Goal: Check status: Check status

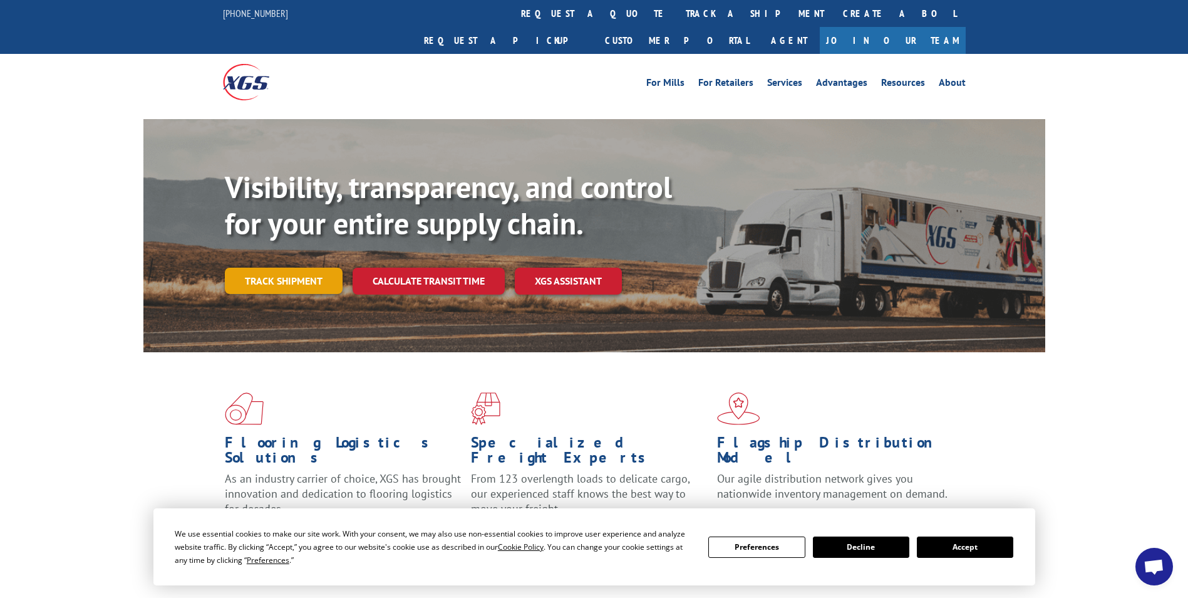
click at [316, 267] on link "Track shipment" at bounding box center [284, 280] width 118 height 26
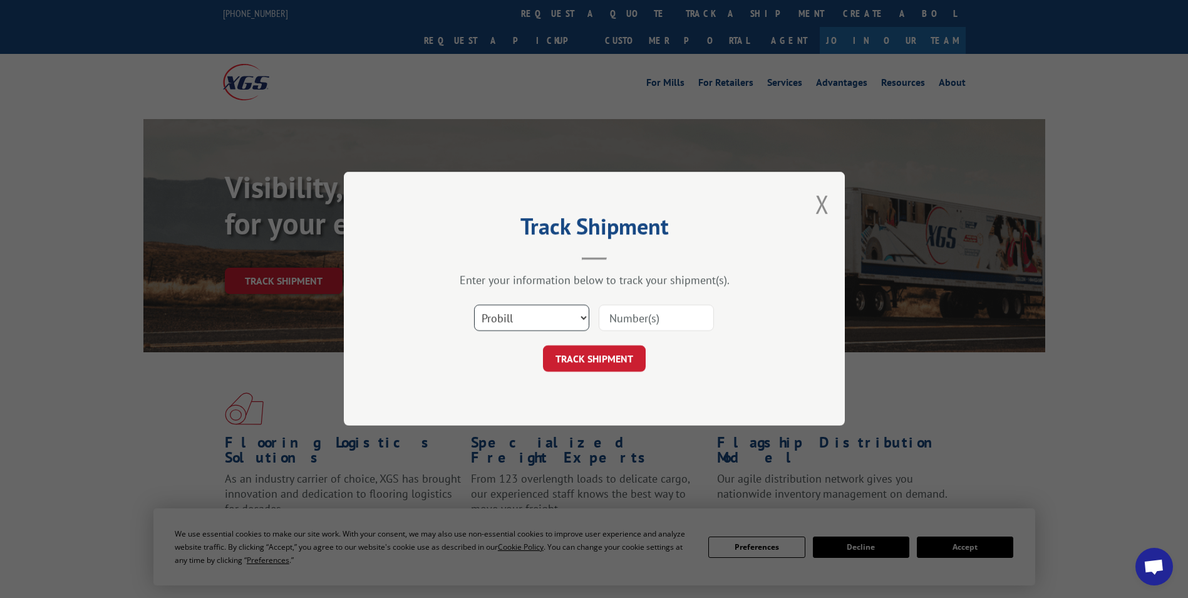
click at [561, 313] on select "Select category... Probill BOL PO" at bounding box center [531, 318] width 115 height 26
paste input "16331753"
type input "16331753"
click at [604, 361] on button "TRACK SHIPMENT" at bounding box center [594, 359] width 103 height 26
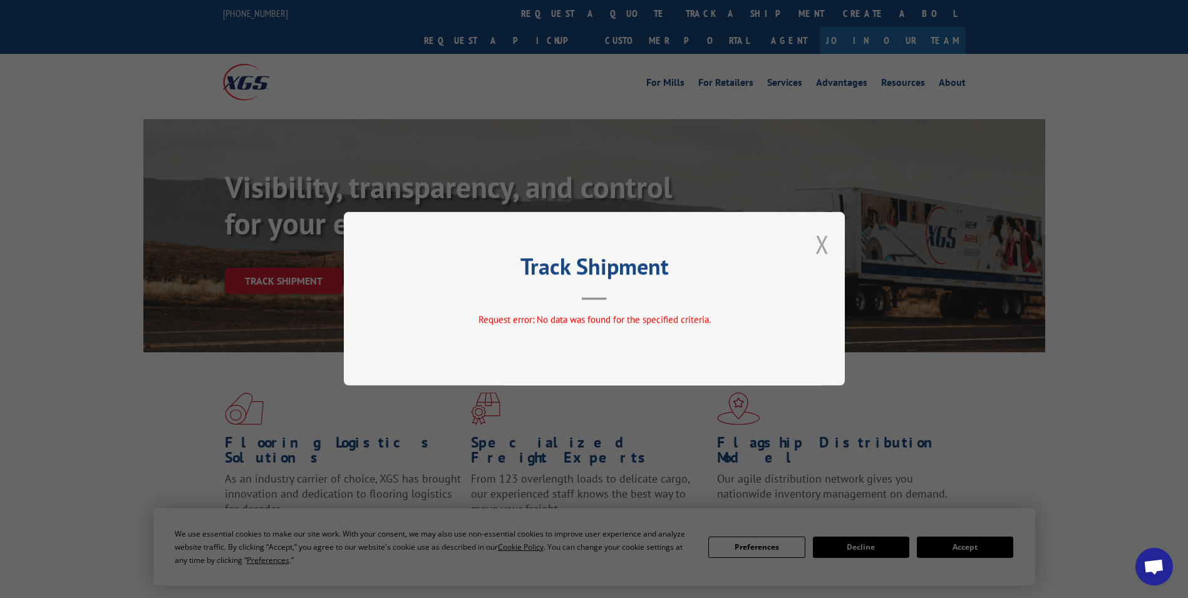
click at [820, 239] on button "Close modal" at bounding box center [823, 243] width 14 height 33
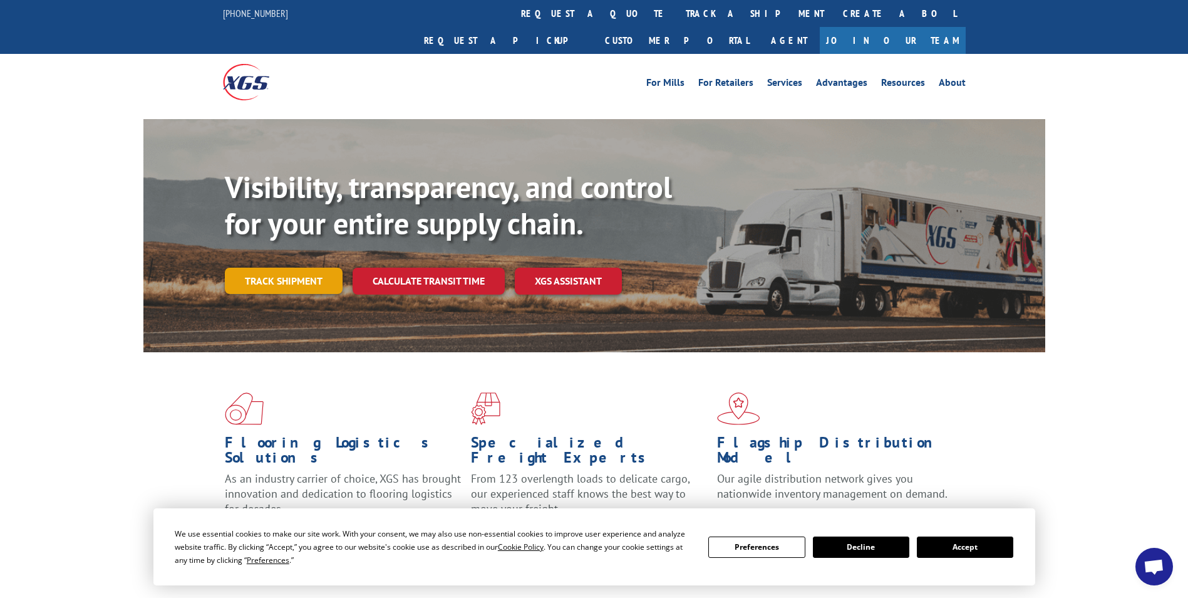
click at [264, 267] on link "Track shipment" at bounding box center [284, 280] width 118 height 26
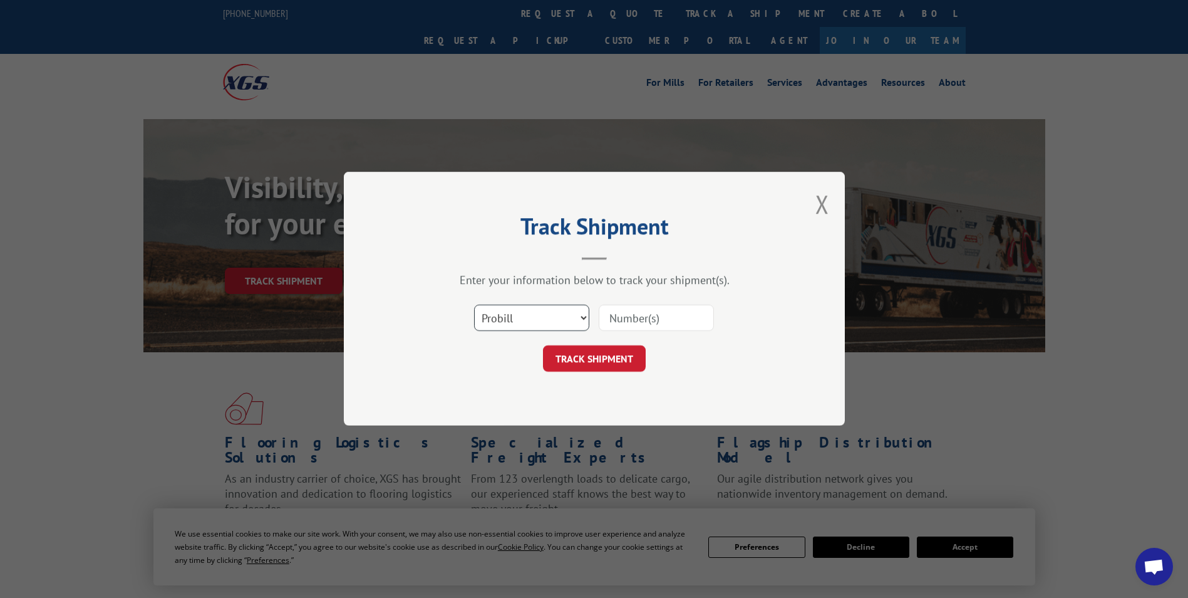
click at [567, 313] on select "Select category... Probill BOL PO" at bounding box center [531, 318] width 115 height 26
select select "po"
click at [474, 305] on select "Select category... Probill BOL PO" at bounding box center [531, 318] width 115 height 26
click at [608, 310] on input at bounding box center [656, 318] width 115 height 26
paste input "16331753"
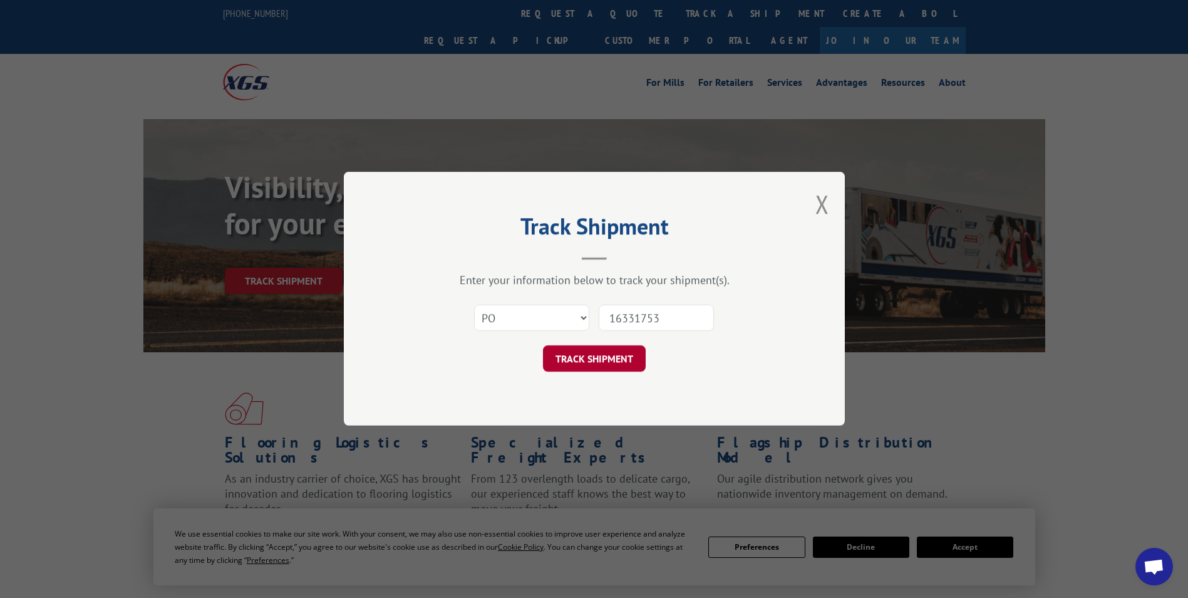
type input "16331753"
click at [597, 356] on button "TRACK SHIPMENT" at bounding box center [594, 359] width 103 height 26
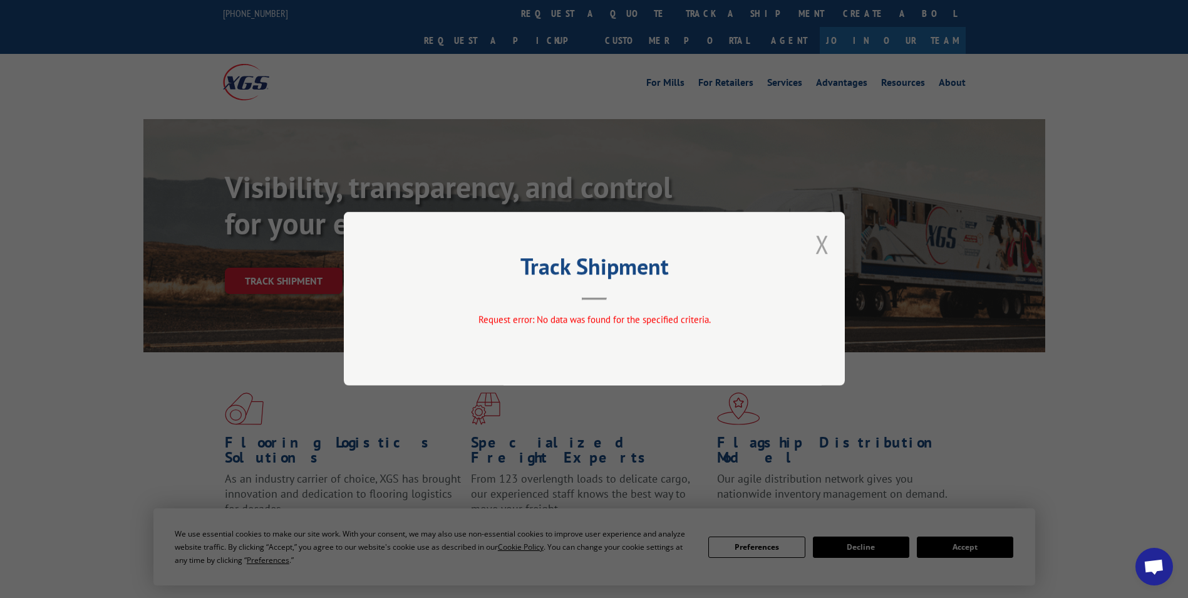
click at [824, 234] on button "Close modal" at bounding box center [823, 243] width 14 height 33
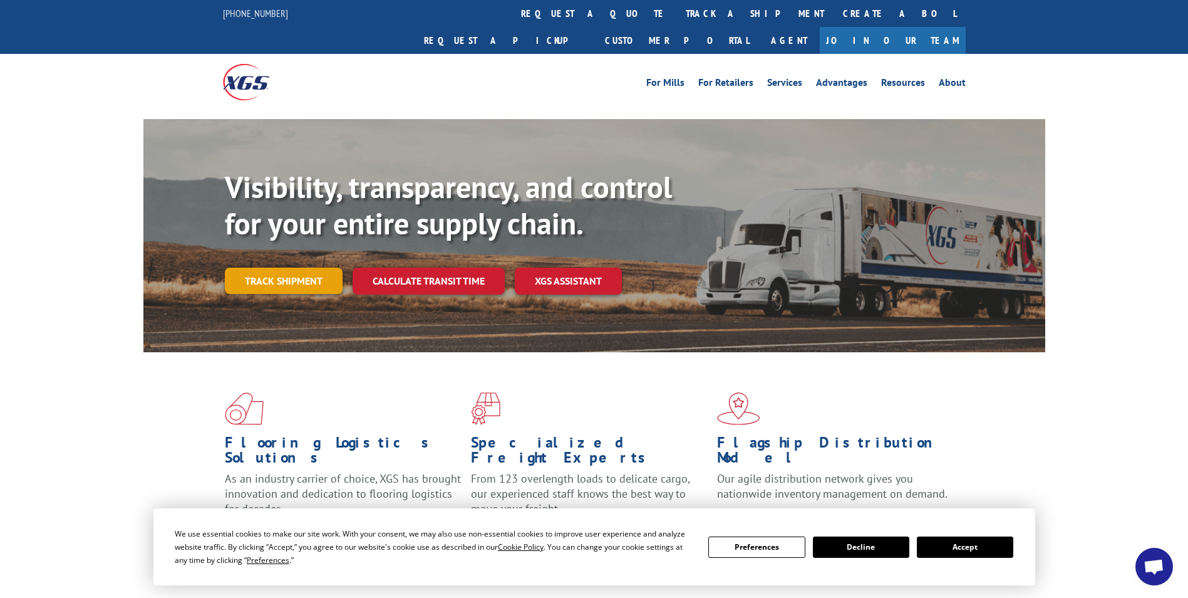
click at [322, 267] on link "Track shipment" at bounding box center [284, 280] width 118 height 26
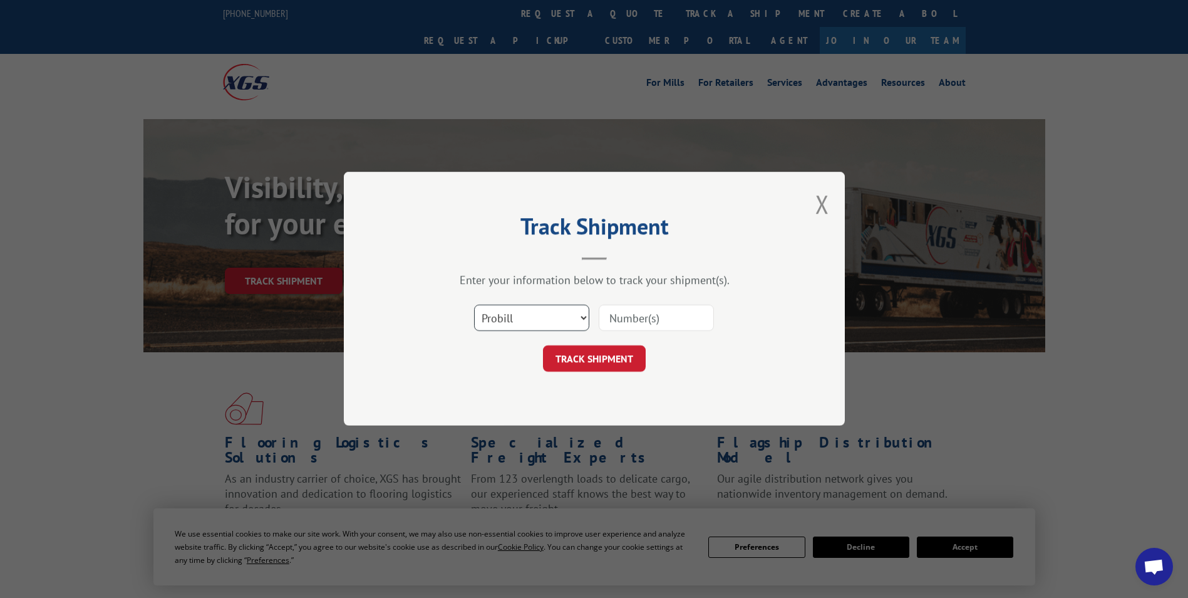
click at [572, 326] on select "Select category... Probill BOL PO" at bounding box center [531, 318] width 115 height 26
select select "bol"
click at [474, 305] on select "Select category... Probill BOL PO" at bounding box center [531, 318] width 115 height 26
click at [616, 313] on input at bounding box center [656, 318] width 115 height 26
paste input "16331753"
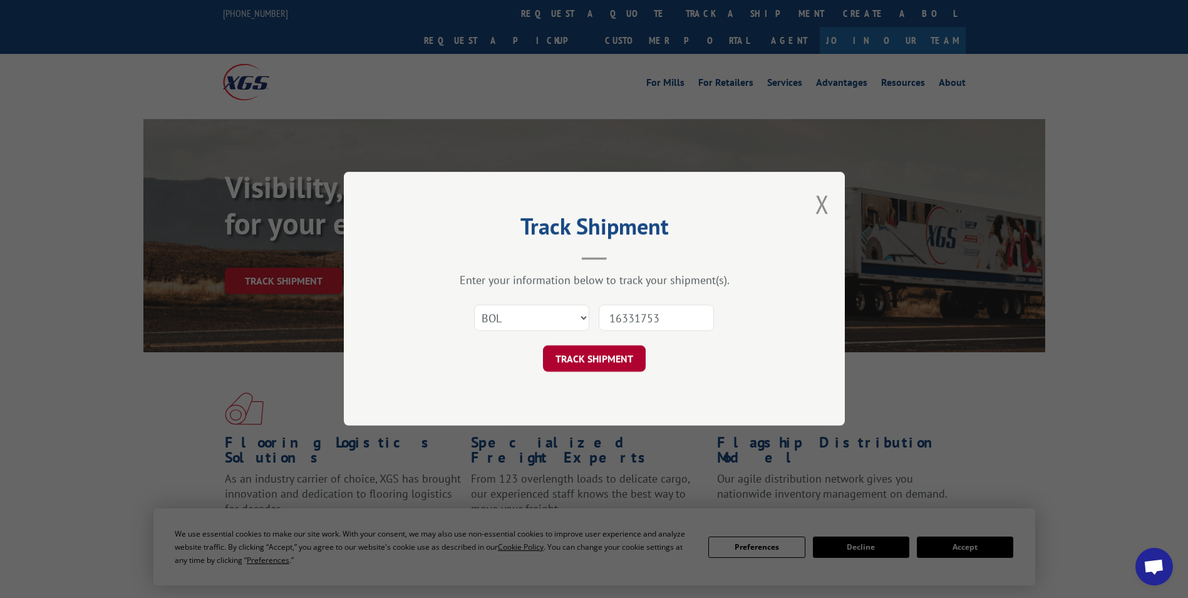
type input "16331753"
click at [623, 351] on button "TRACK SHIPMENT" at bounding box center [594, 359] width 103 height 26
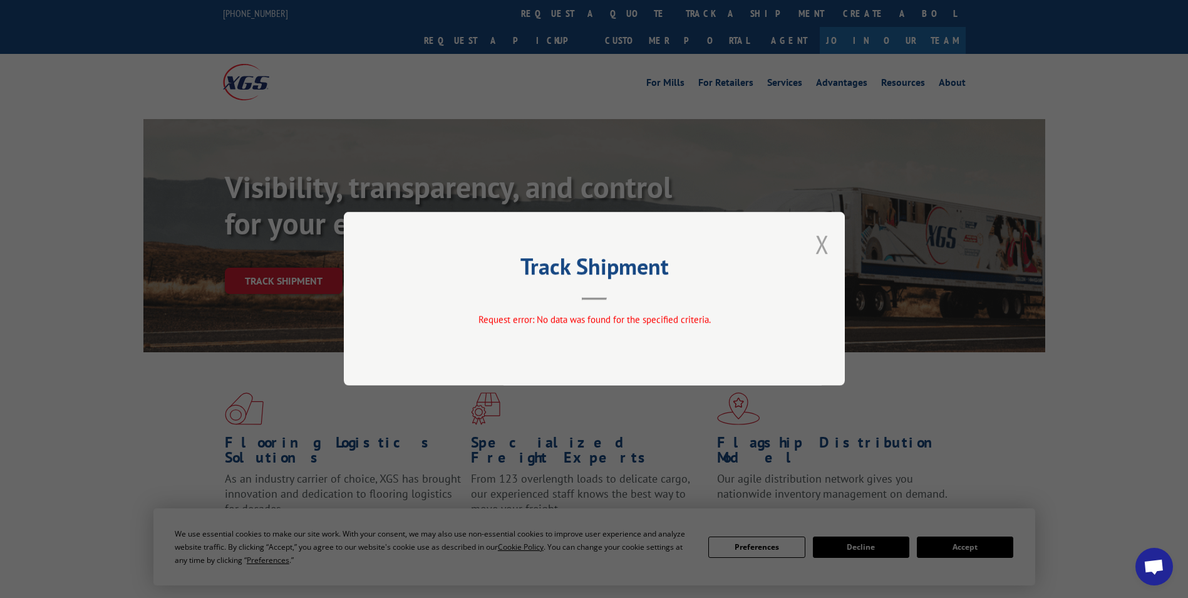
click at [819, 238] on button "Close modal" at bounding box center [823, 243] width 14 height 33
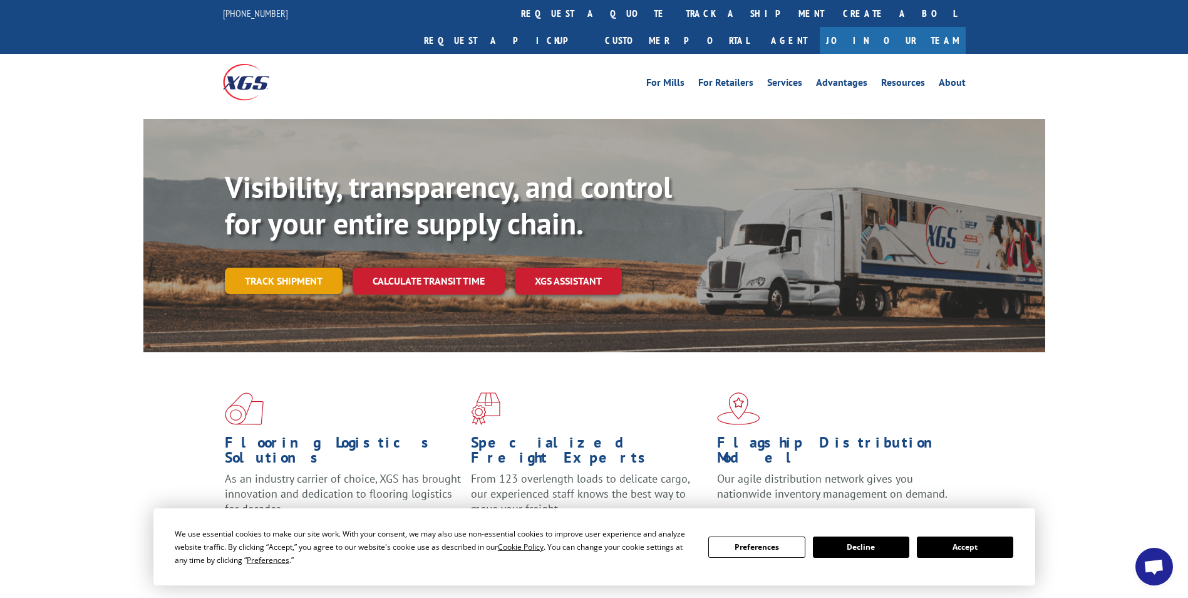
click at [313, 267] on link "Track shipment" at bounding box center [284, 280] width 118 height 26
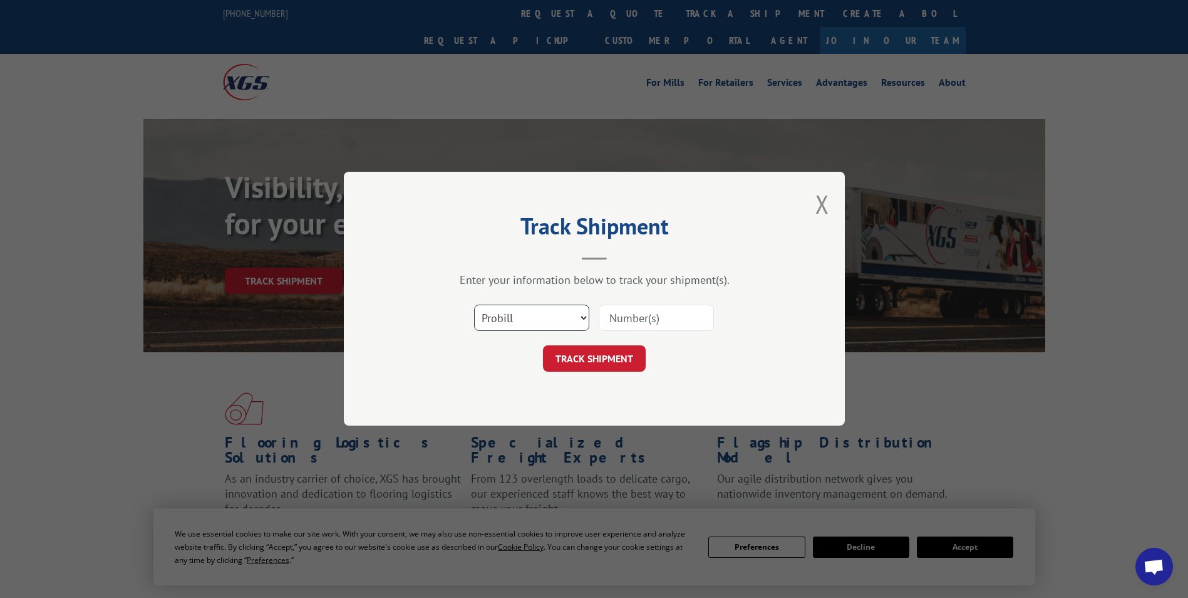
click at [528, 315] on select "Select category... Probill BOL PO" at bounding box center [531, 318] width 115 height 26
select select "po"
click at [474, 305] on select "Select category... Probill BOL PO" at bounding box center [531, 318] width 115 height 26
paste input "13544853"
type input "13544853"
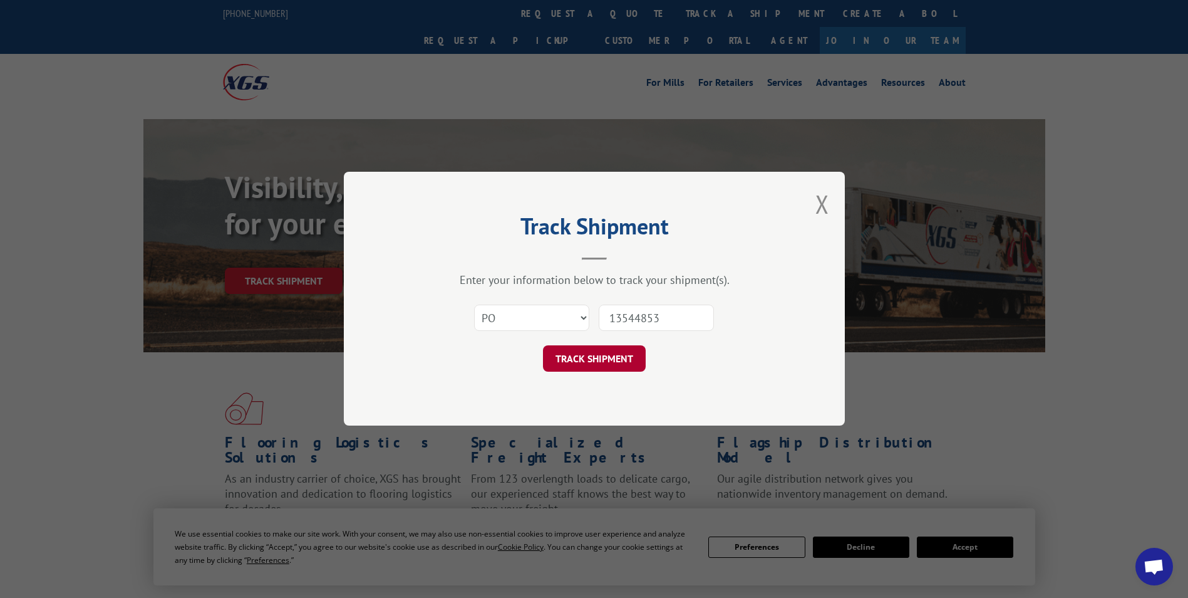
click at [602, 359] on button "TRACK SHIPMENT" at bounding box center [594, 359] width 103 height 26
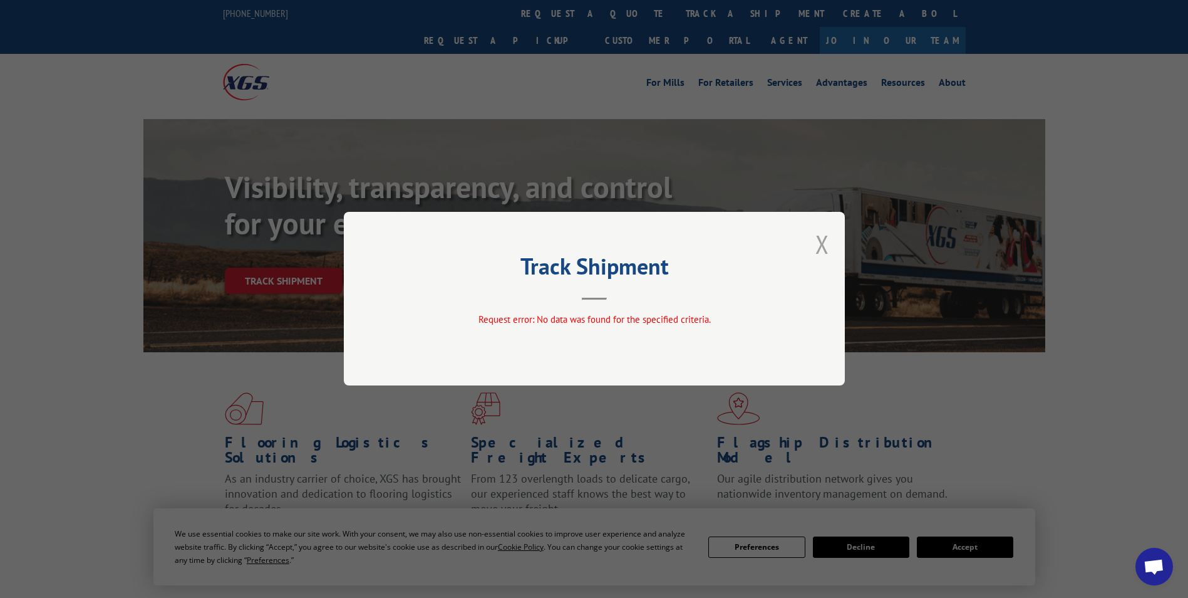
click at [827, 256] on button "Close modal" at bounding box center [823, 243] width 14 height 33
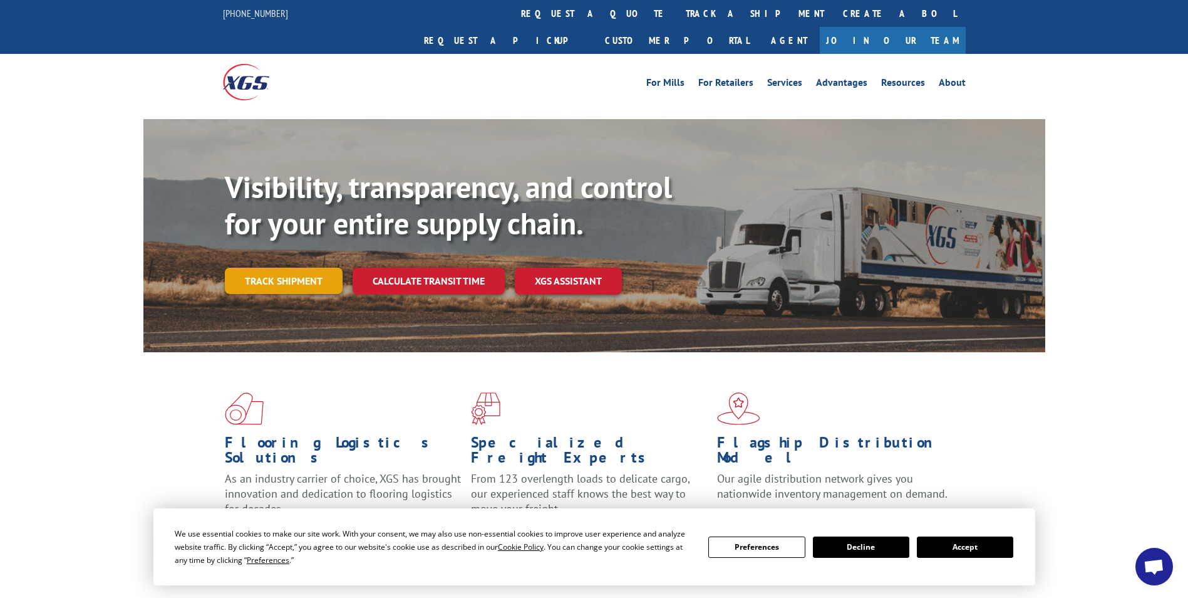
click at [298, 267] on link "Track shipment" at bounding box center [284, 280] width 118 height 26
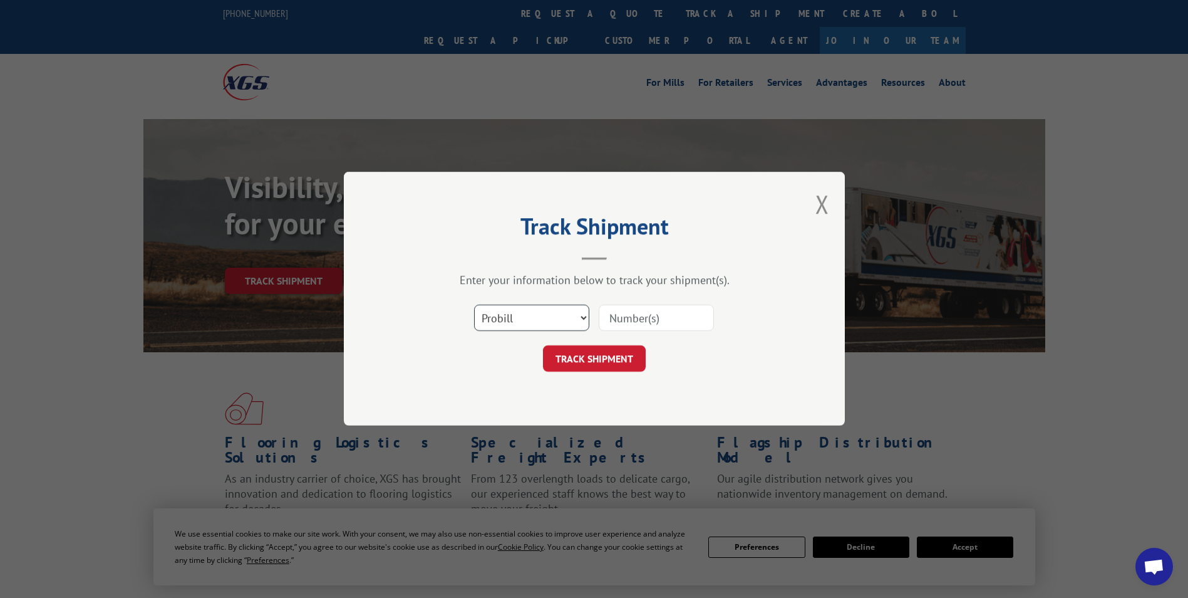
click at [563, 319] on select "Select category... Probill BOL PO" at bounding box center [531, 318] width 115 height 26
select select "po"
click at [474, 305] on select "Select category... Probill BOL PO" at bounding box center [531, 318] width 115 height 26
click at [613, 318] on input at bounding box center [656, 318] width 115 height 26
paste input "13544853"
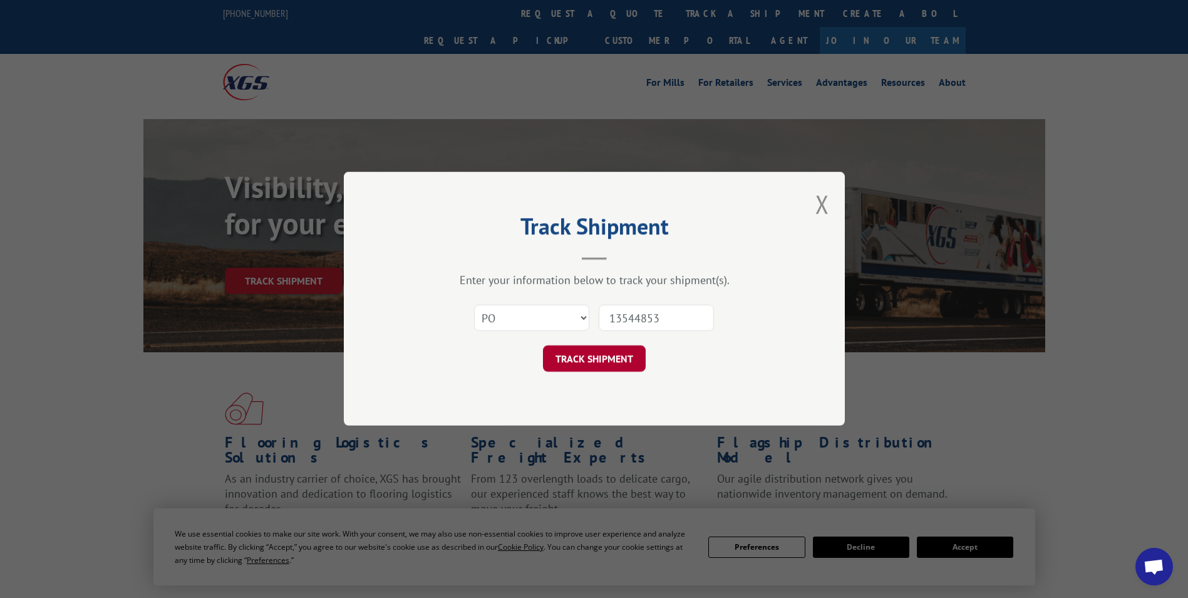
type input "13544853"
click at [612, 361] on button "TRACK SHIPMENT" at bounding box center [594, 359] width 103 height 26
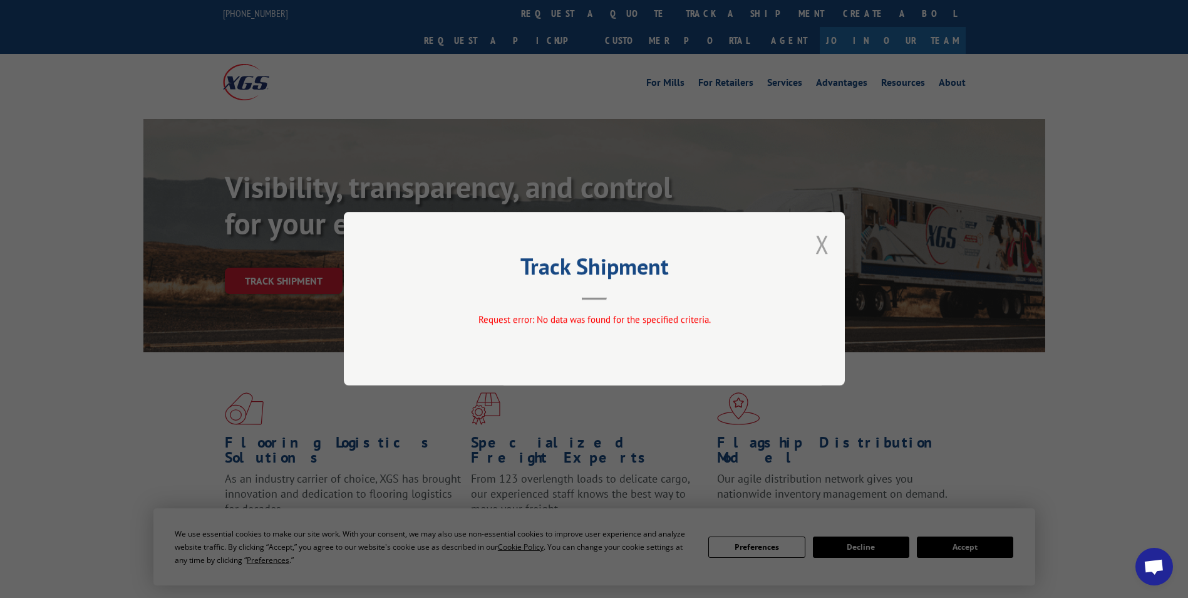
click at [822, 254] on button "Close modal" at bounding box center [823, 243] width 14 height 33
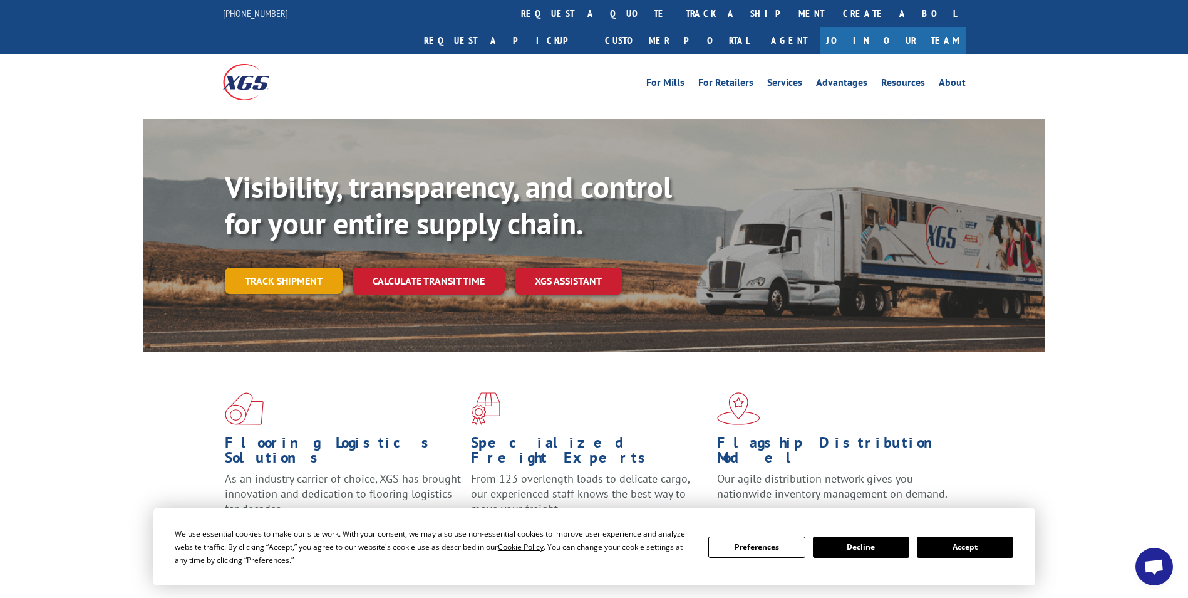
click at [294, 267] on link "Track shipment" at bounding box center [284, 280] width 118 height 26
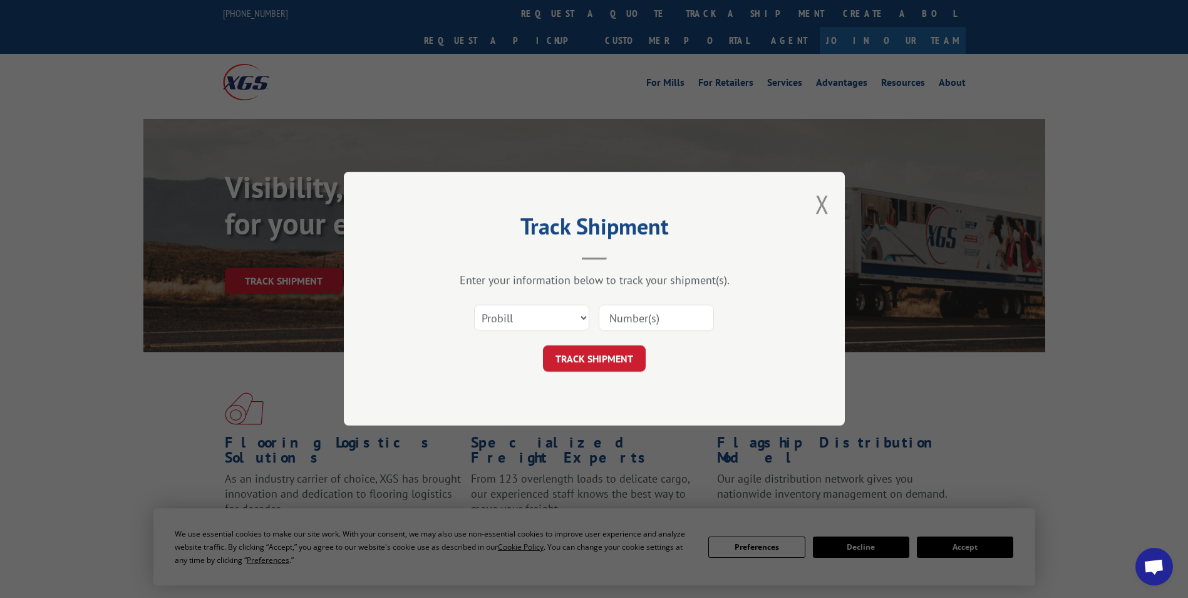
click at [638, 315] on input at bounding box center [656, 318] width 115 height 26
paste input "13544853"
type input "13544853"
click at [559, 348] on button "TRACK SHIPMENT" at bounding box center [594, 359] width 103 height 26
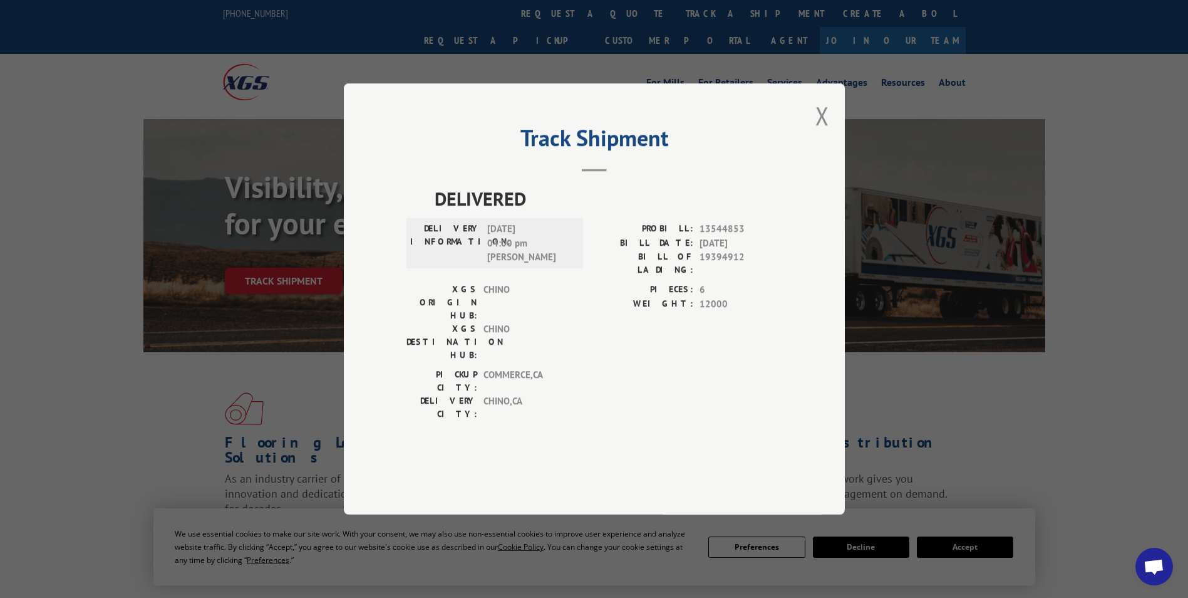
click at [831, 140] on div "Track Shipment DELIVERED DELIVERY INFORMATION: [DATE] 04:00 pm [PERSON_NAME]: 1…" at bounding box center [594, 298] width 501 height 431
click at [836, 149] on div "Track Shipment DELIVERED DELIVERY INFORMATION: [DATE] 04:00 pm [PERSON_NAME]: 1…" at bounding box center [594, 298] width 501 height 431
click at [817, 132] on button "Close modal" at bounding box center [823, 115] width 14 height 33
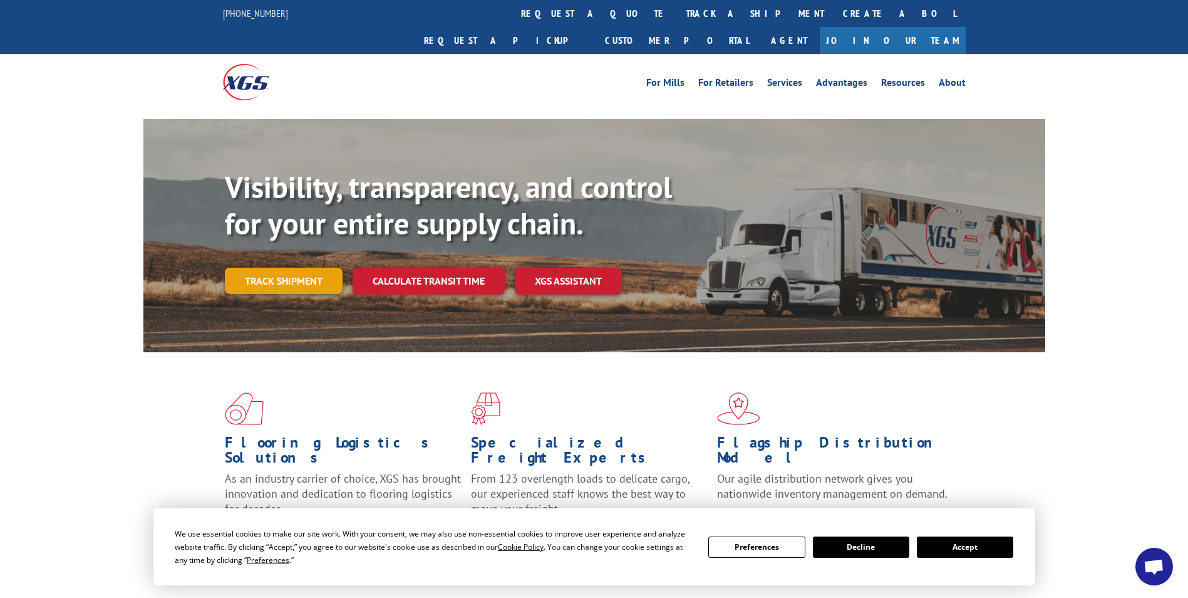
click at [287, 267] on link "Track shipment" at bounding box center [284, 280] width 118 height 26
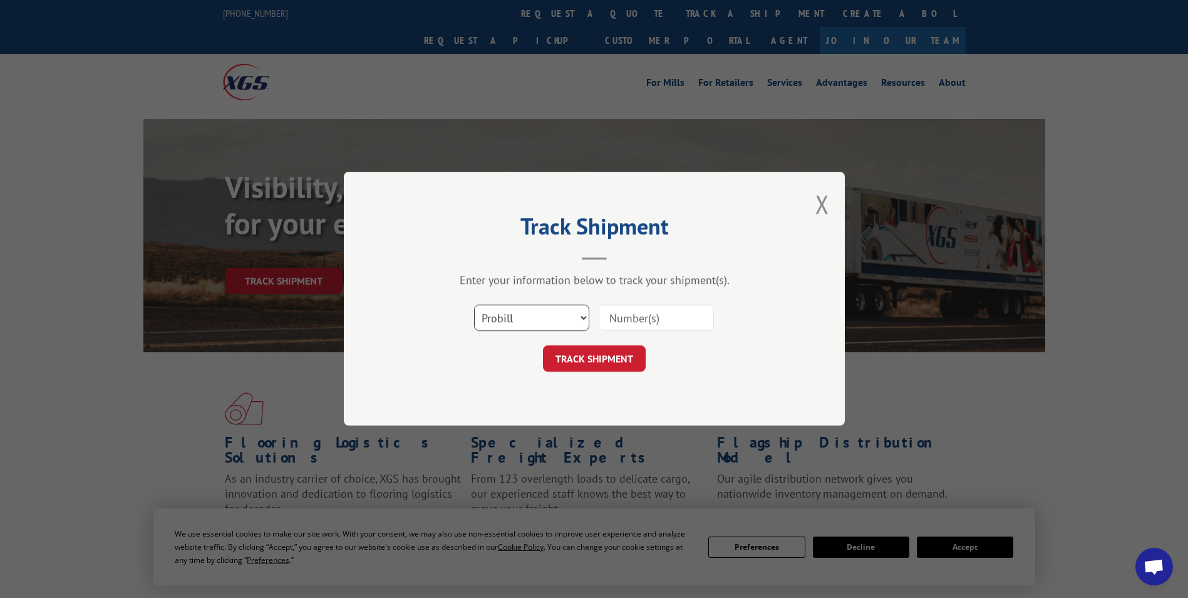
click at [514, 319] on select "Select category... Probill BOL PO" at bounding box center [531, 318] width 115 height 26
click at [474, 305] on select "Select category... Probill BOL PO" at bounding box center [531, 318] width 115 height 26
click at [514, 312] on select "Select category... Probill BOL PO" at bounding box center [531, 318] width 115 height 26
select select "po"
click at [474, 305] on select "Select category... Probill BOL PO" at bounding box center [531, 318] width 115 height 26
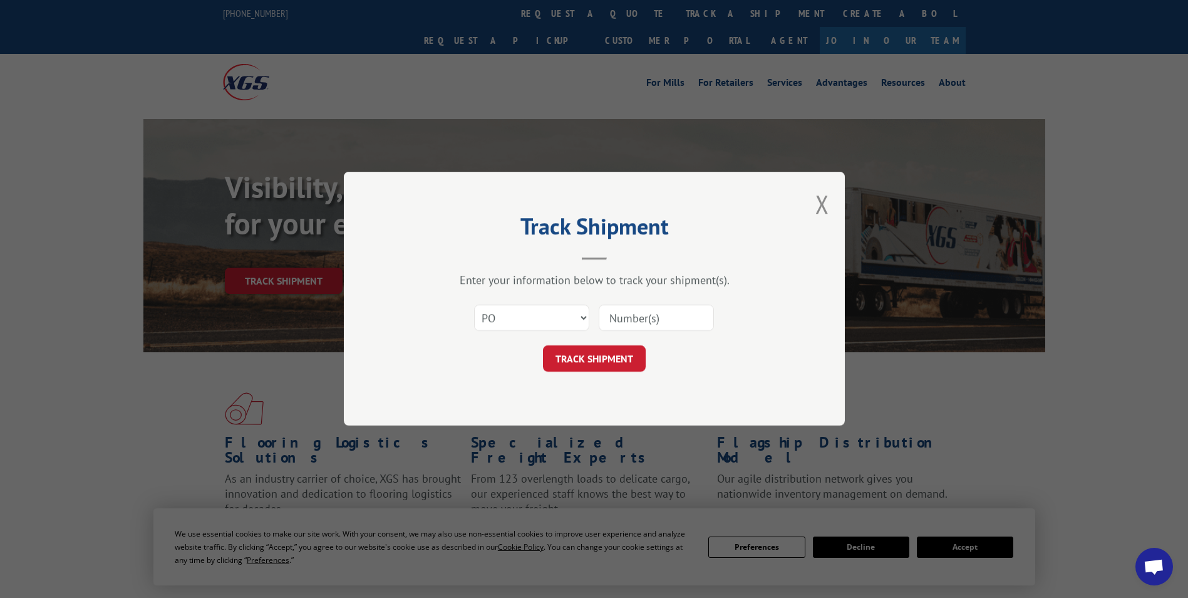
paste input "13544853"
type input "13544853"
click at [621, 360] on button "TRACK SHIPMENT" at bounding box center [594, 359] width 103 height 26
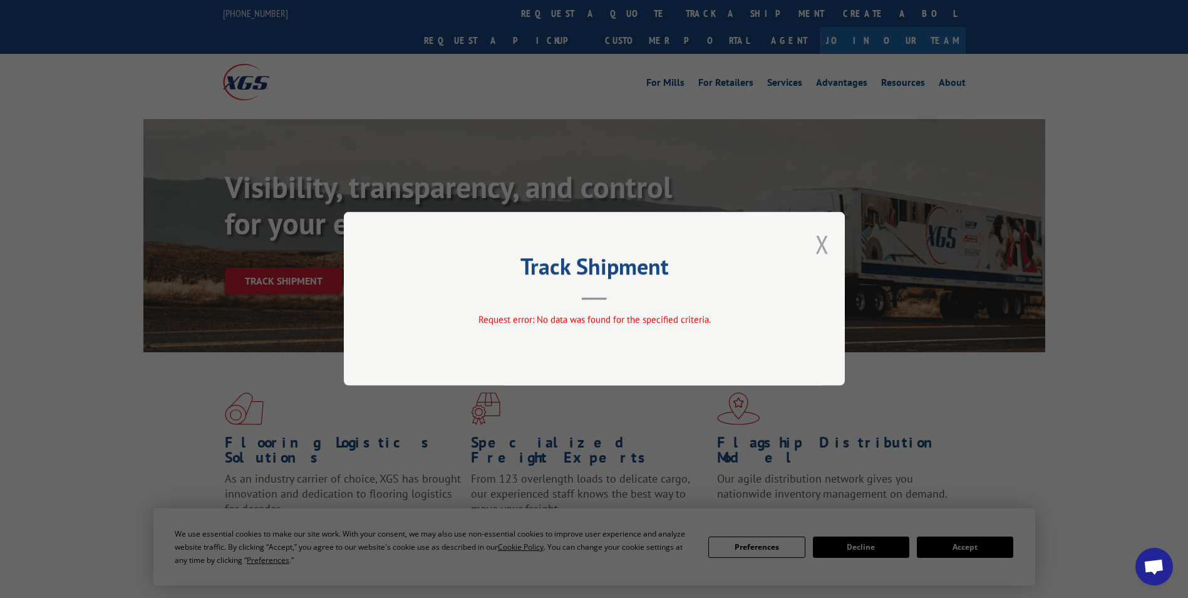
click at [827, 237] on button "Close modal" at bounding box center [823, 243] width 14 height 33
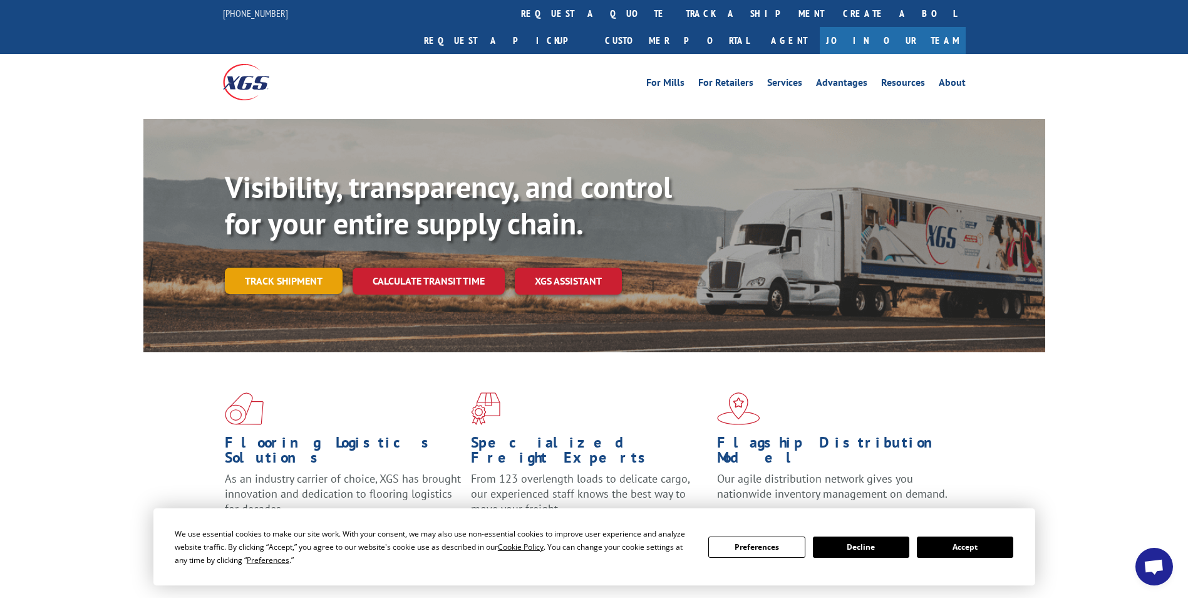
click at [279, 267] on link "Track shipment" at bounding box center [284, 280] width 118 height 26
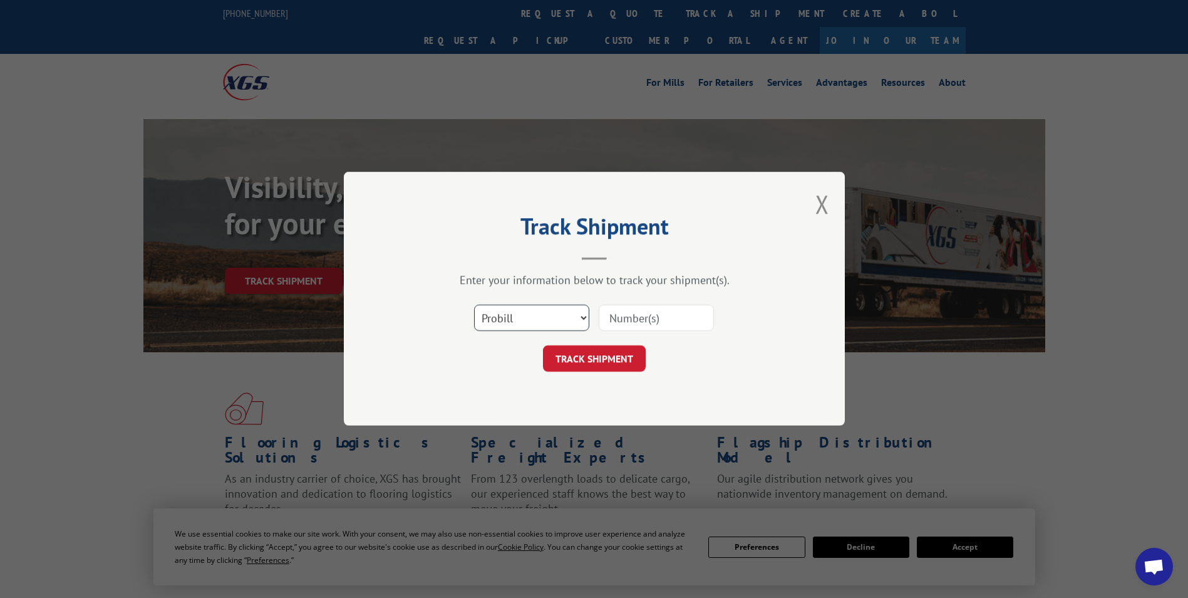
click at [492, 311] on select "Select category... Probill BOL PO" at bounding box center [531, 318] width 115 height 26
select select "po"
click at [474, 305] on select "Select category... Probill BOL PO" at bounding box center [531, 318] width 115 height 26
click at [604, 311] on input at bounding box center [656, 318] width 115 height 26
paste input "13544853"
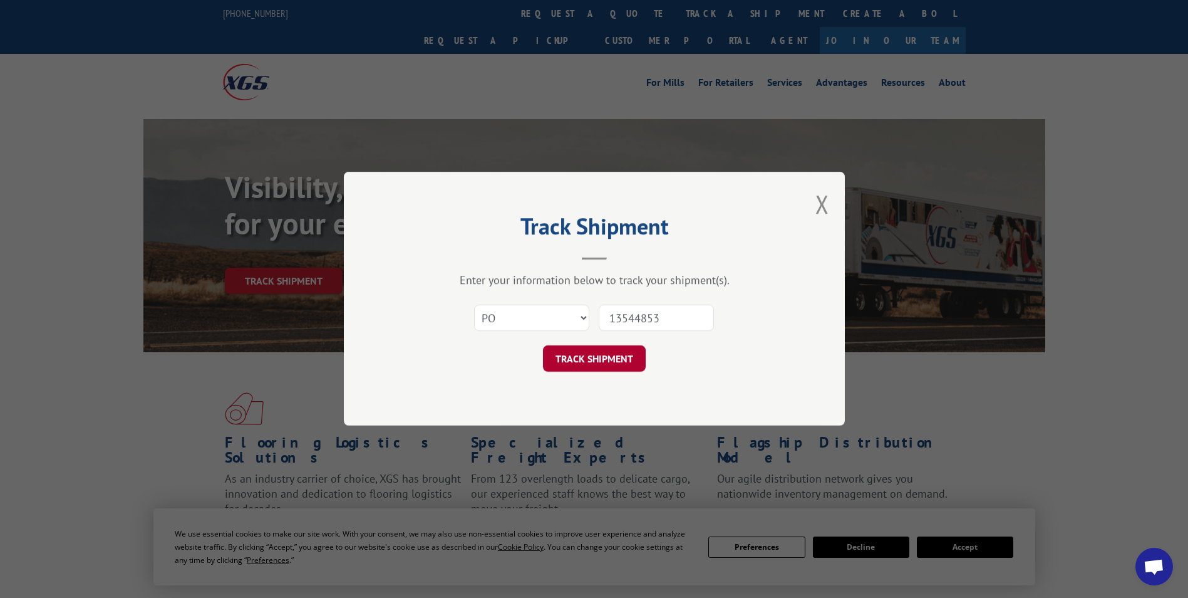
type input "13544853"
click at [609, 358] on button "TRACK SHIPMENT" at bounding box center [594, 359] width 103 height 26
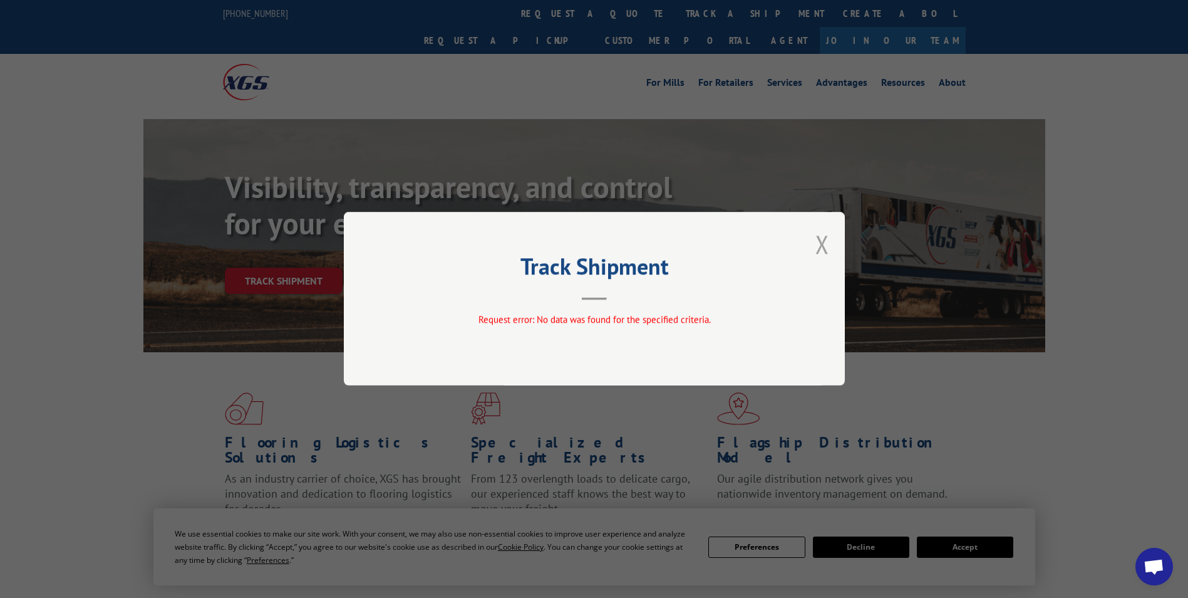
click at [817, 242] on button "Close modal" at bounding box center [823, 243] width 14 height 33
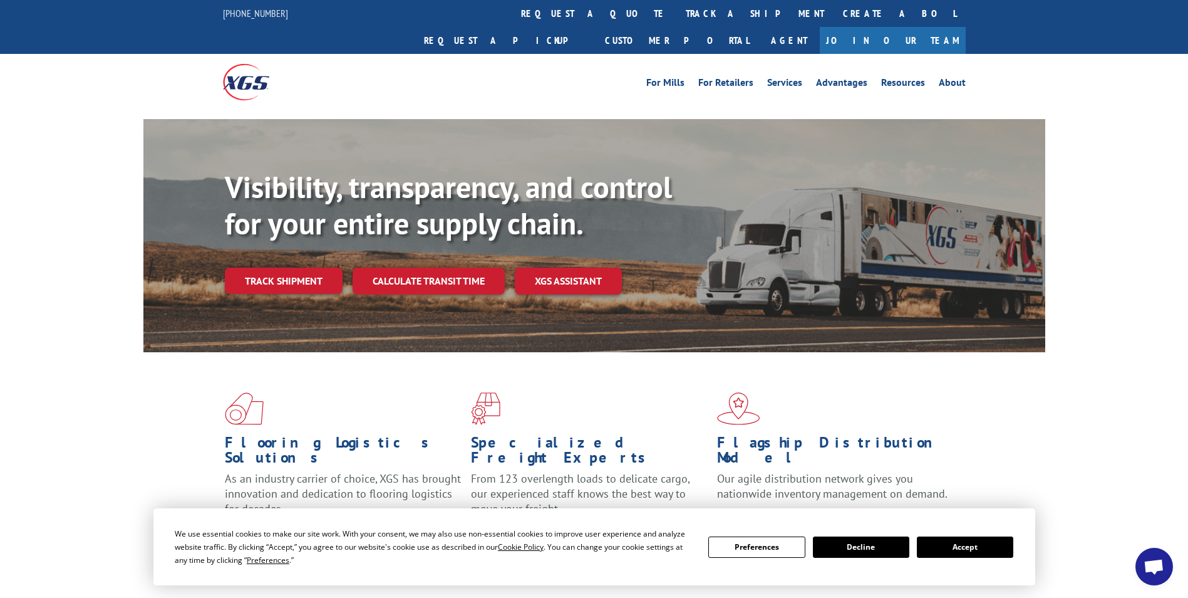
click at [961, 547] on button "Accept" at bounding box center [965, 546] width 96 height 21
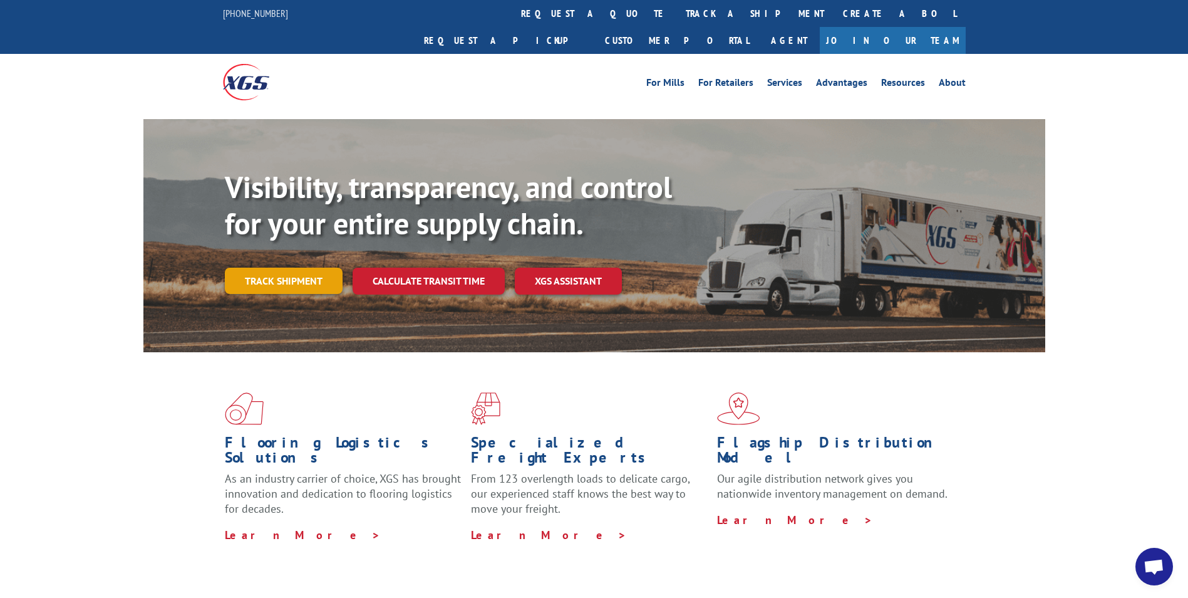
click at [305, 267] on link "Track shipment" at bounding box center [284, 280] width 118 height 26
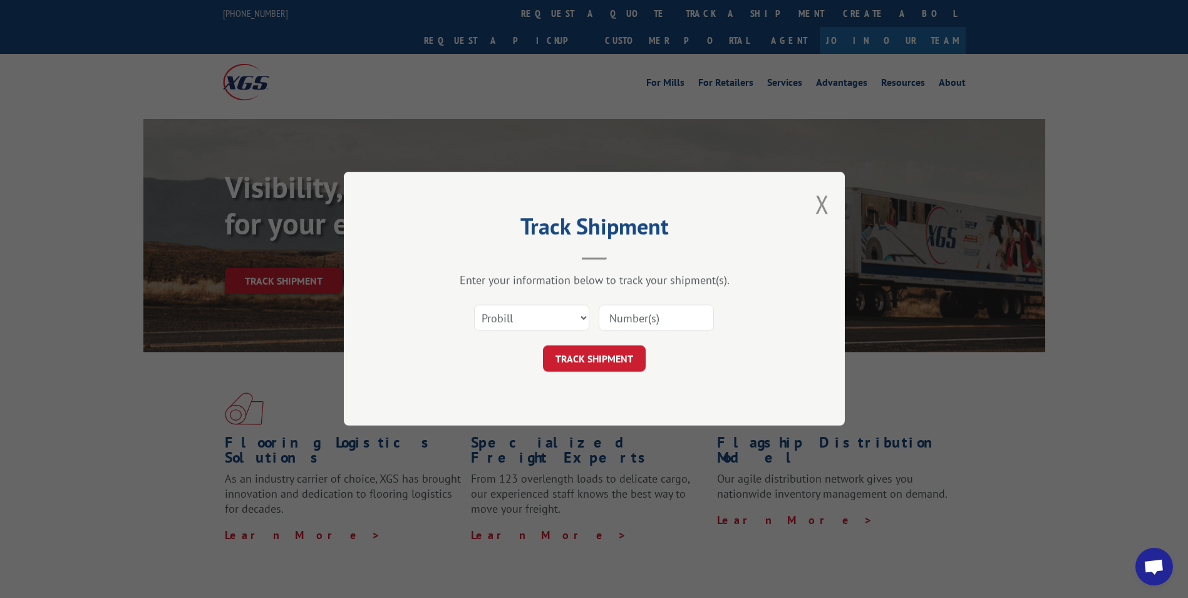
paste input "13544853"
type input "13544853"
click at [535, 308] on select "Select category... Probill BOL PO" at bounding box center [531, 318] width 115 height 26
select select "po"
click at [474, 305] on select "Select category... Probill BOL PO" at bounding box center [531, 318] width 115 height 26
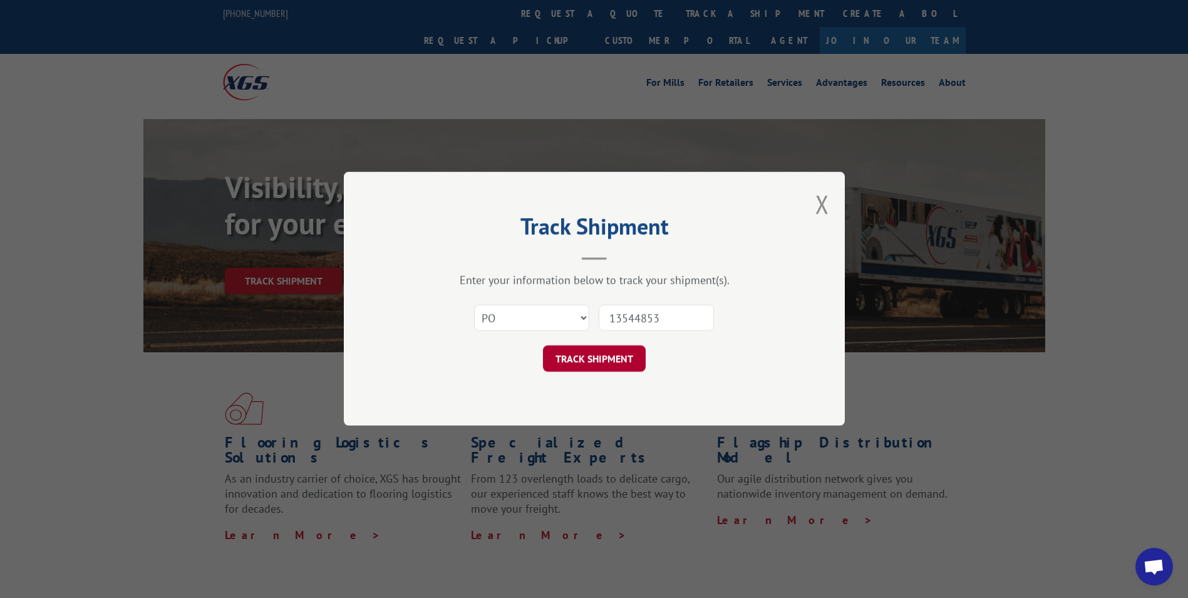
click at [575, 366] on button "TRACK SHIPMENT" at bounding box center [594, 359] width 103 height 26
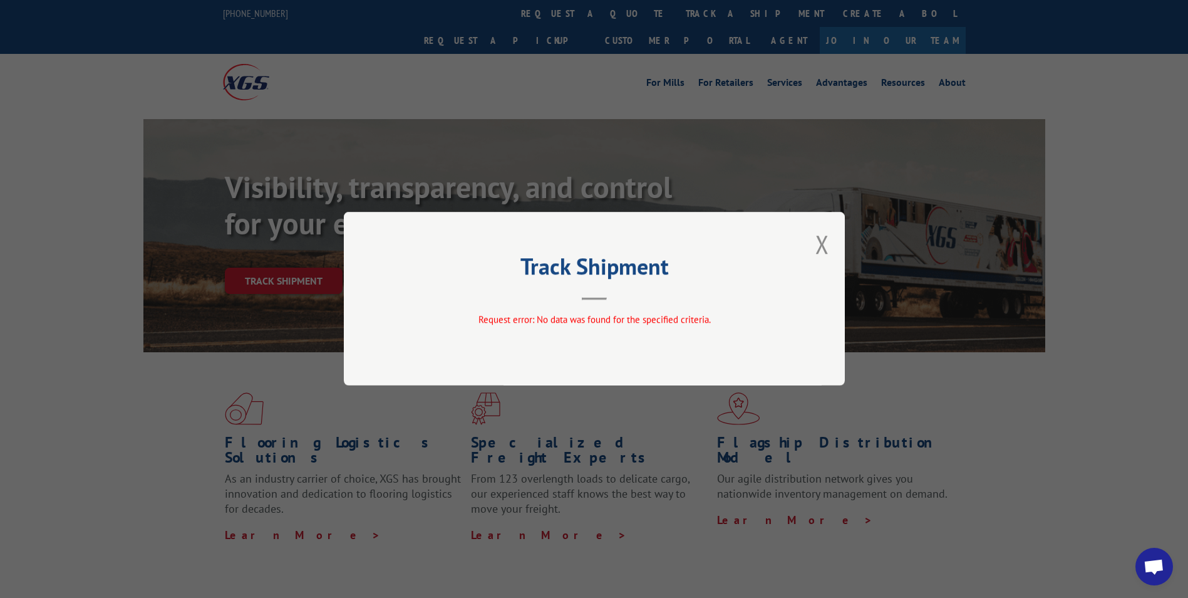
click at [812, 247] on div "Track Shipment Request error: No data was found for the specified criteria." at bounding box center [594, 299] width 501 height 174
click at [819, 254] on button "Close modal" at bounding box center [823, 243] width 14 height 33
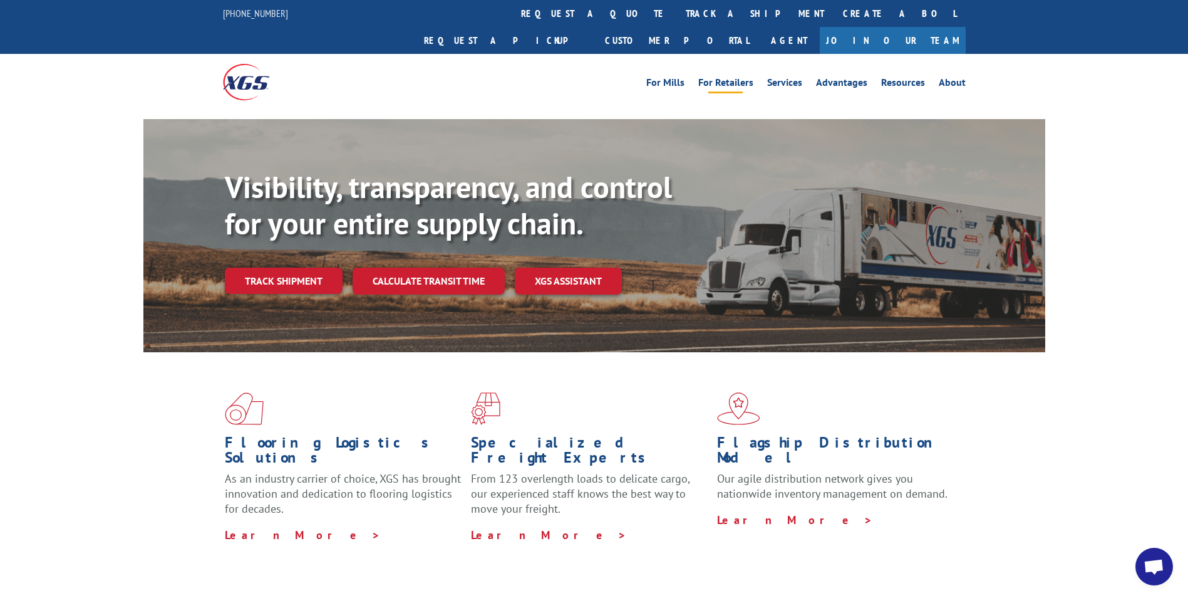
click at [725, 78] on link "For Retailers" at bounding box center [725, 85] width 55 height 14
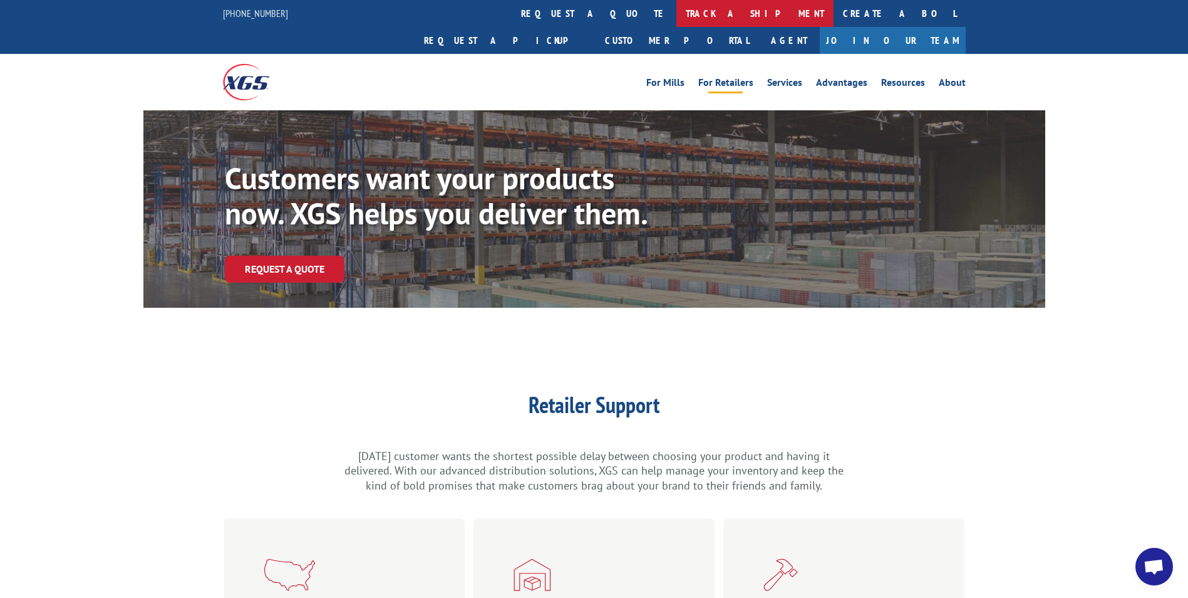
click at [676, 14] on link "track a shipment" at bounding box center [754, 13] width 157 height 27
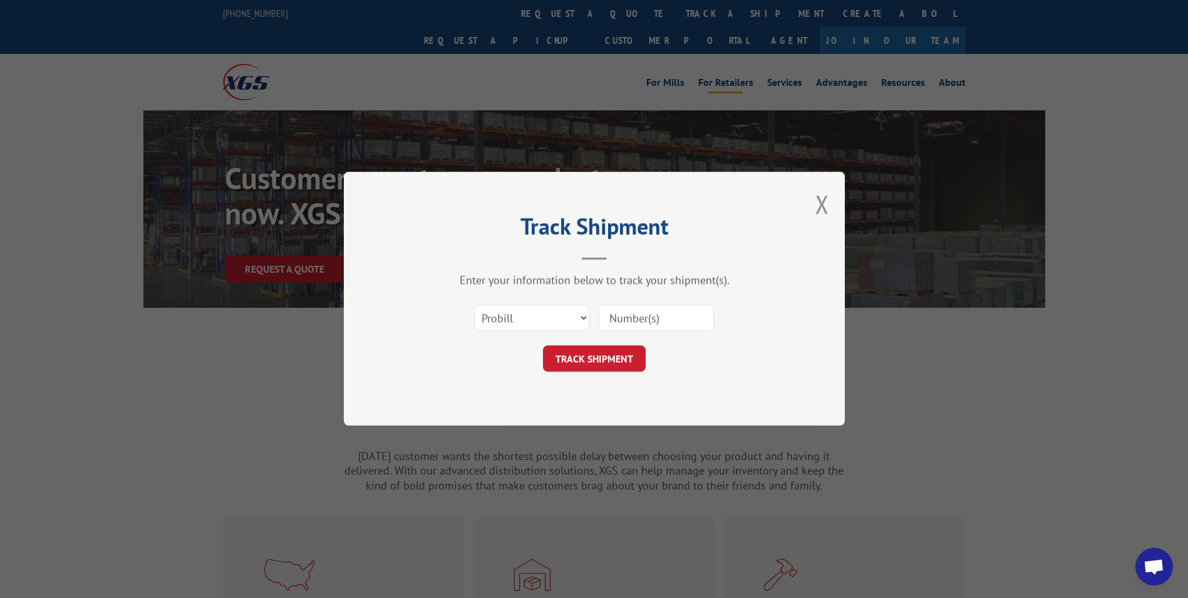
click at [679, 318] on input at bounding box center [656, 318] width 115 height 26
paste input "13544853"
type input "13544853"
click at [626, 353] on button "TRACK SHIPMENT" at bounding box center [594, 359] width 103 height 26
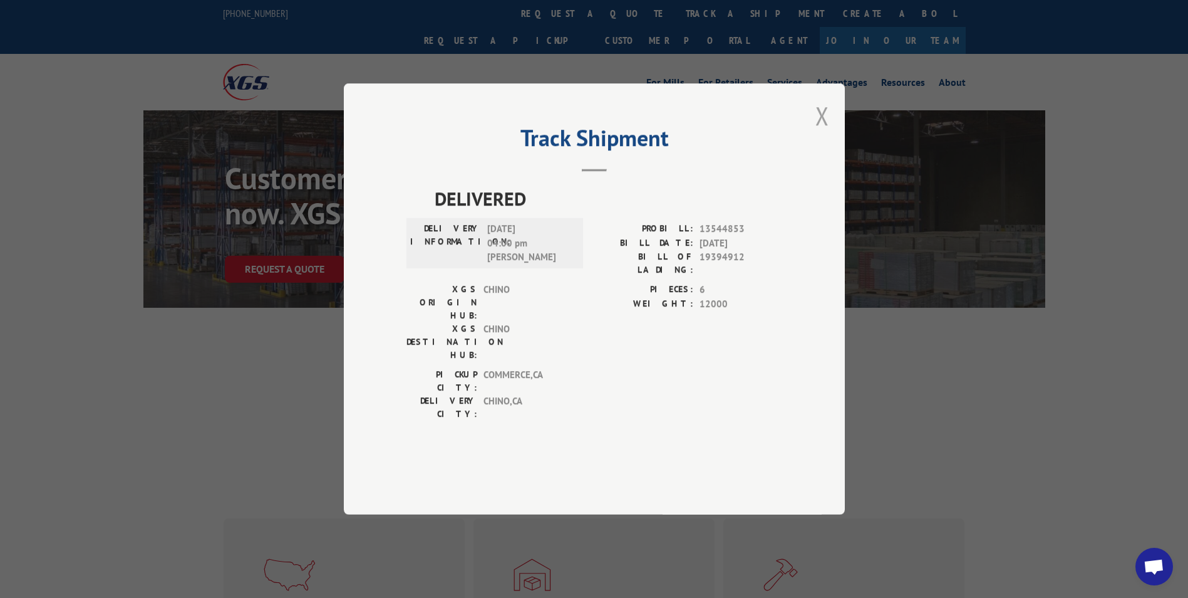
click at [821, 132] on button "Close modal" at bounding box center [823, 115] width 14 height 33
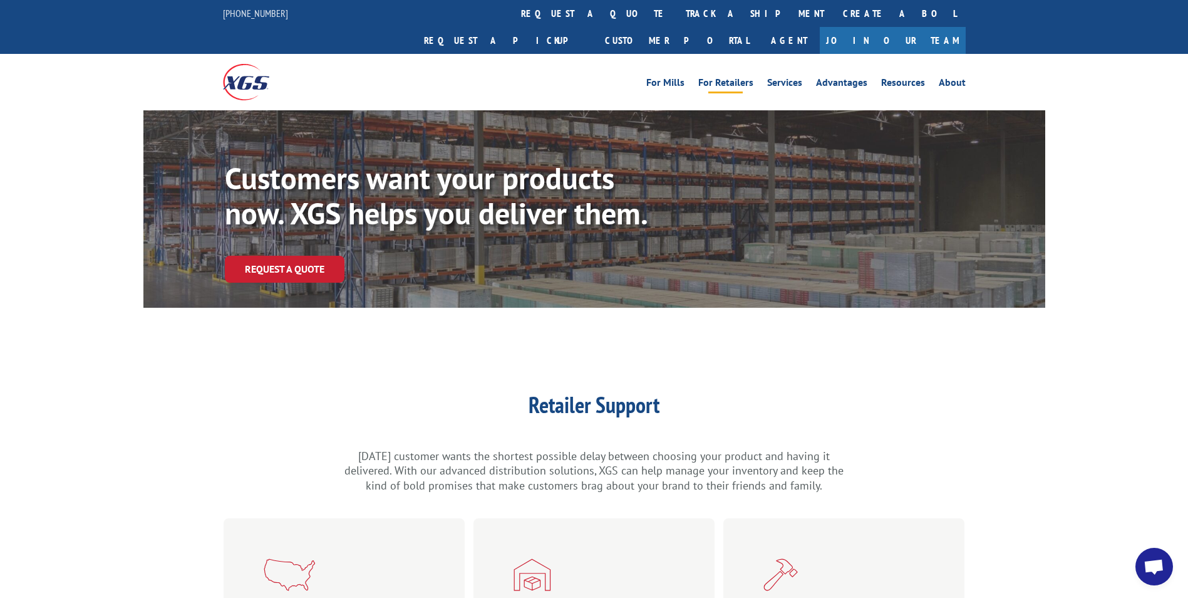
click at [676, 7] on link "track a shipment" at bounding box center [754, 13] width 157 height 27
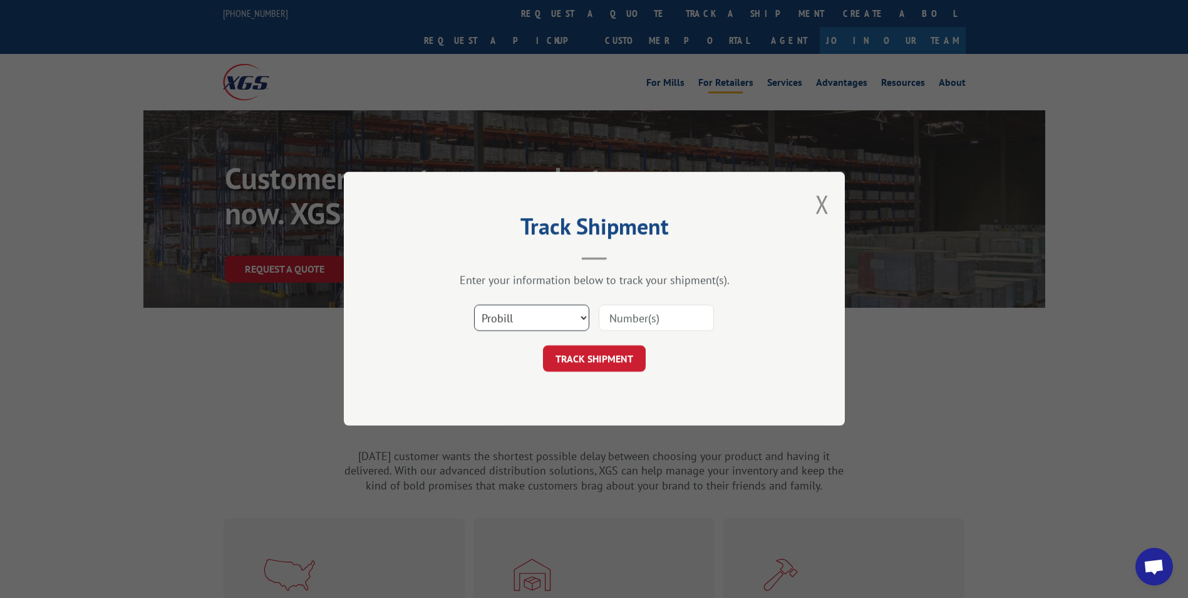
click at [567, 311] on select "Select category... Probill BOL PO" at bounding box center [531, 318] width 115 height 26
select select "po"
click at [474, 305] on select "Select category... Probill BOL PO" at bounding box center [531, 318] width 115 height 26
click at [641, 298] on div "Select category... Probill BOL PO" at bounding box center [595, 318] width 376 height 41
click at [623, 317] on input at bounding box center [656, 318] width 115 height 26
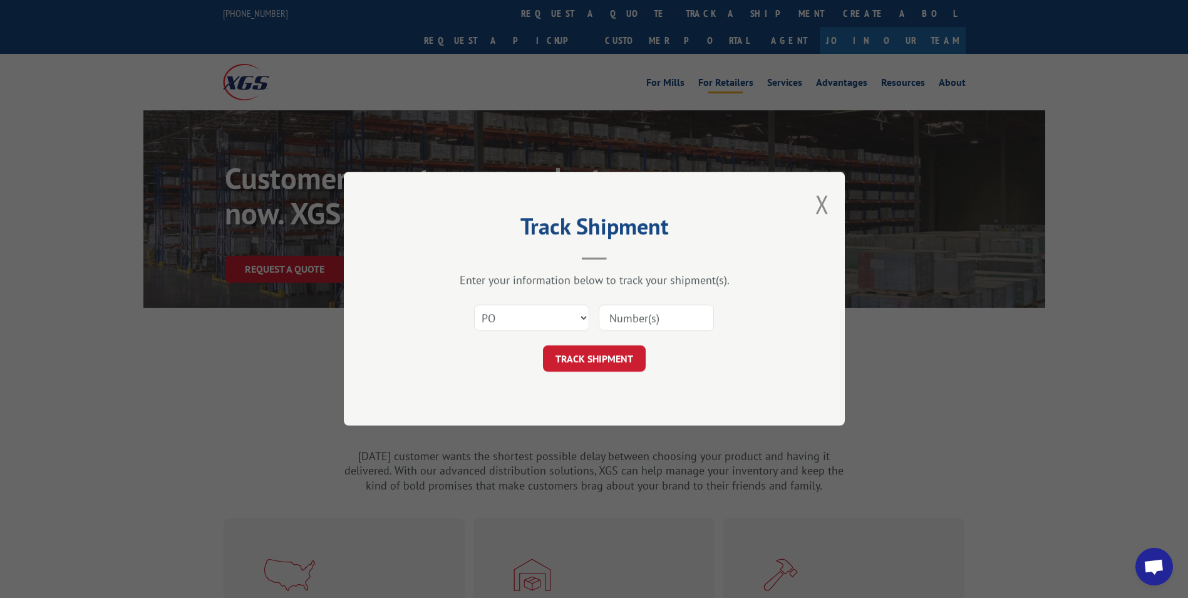
paste input "13544853"
type input "13544853"
click at [611, 352] on button "TRACK SHIPMENT" at bounding box center [594, 359] width 103 height 26
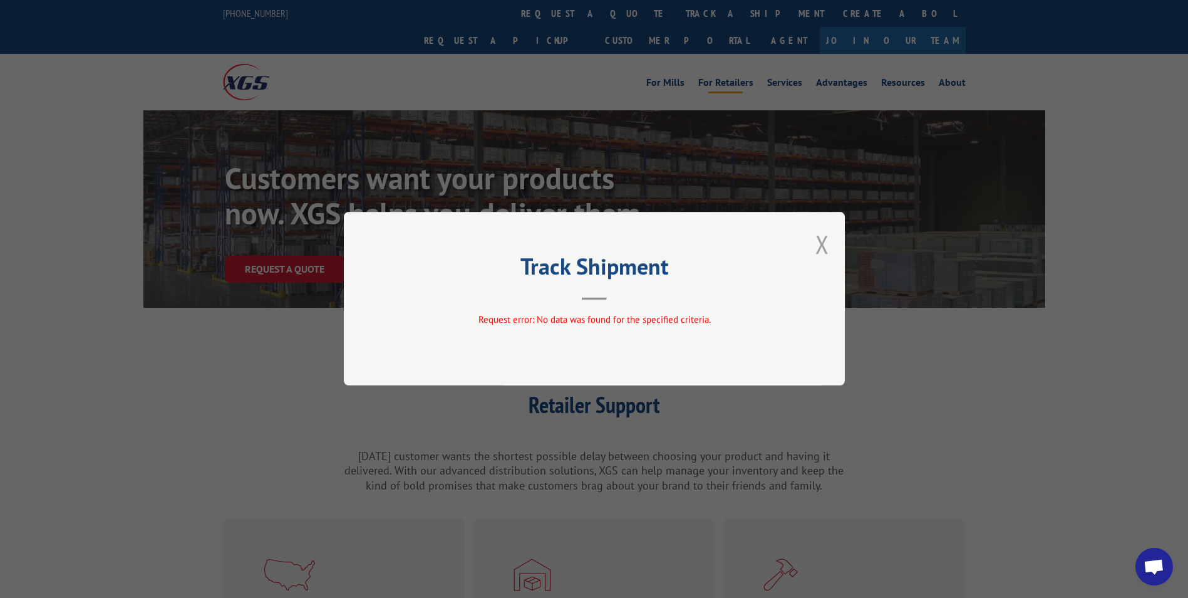
click at [821, 245] on button "Close modal" at bounding box center [823, 243] width 14 height 33
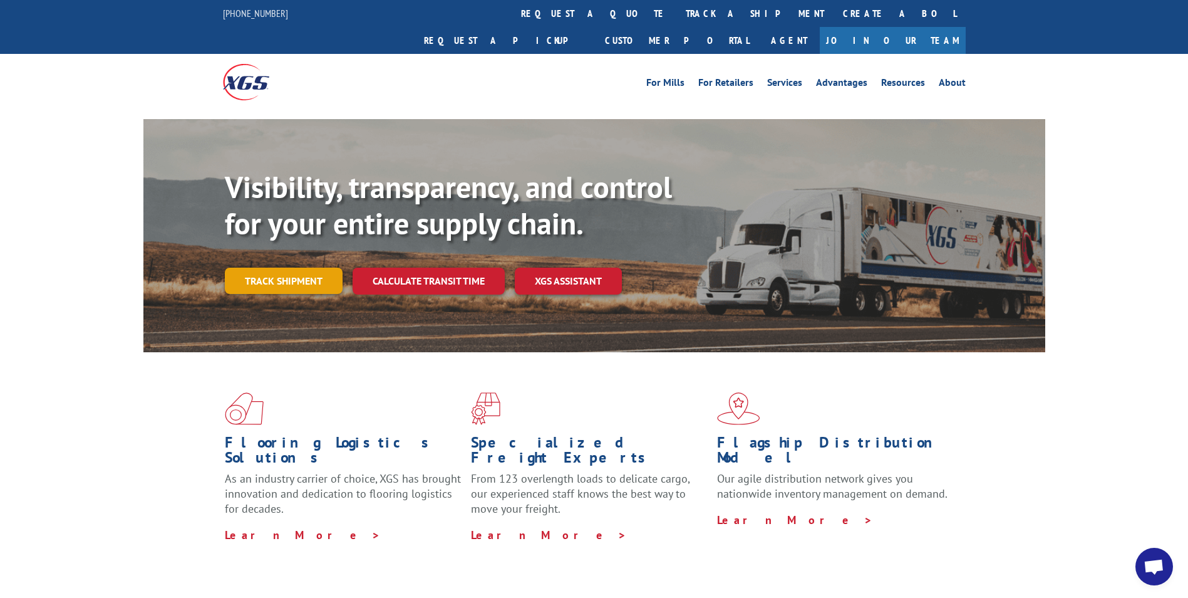
click at [326, 267] on link "Track shipment" at bounding box center [284, 280] width 118 height 26
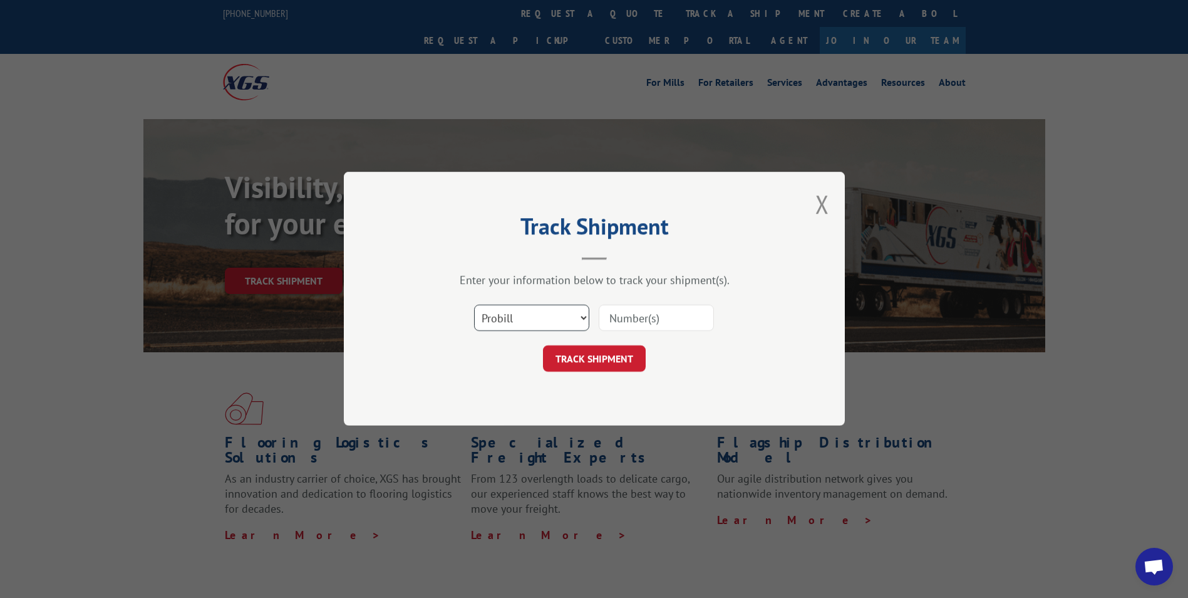
click at [535, 309] on select "Select category... Probill BOL PO" at bounding box center [531, 318] width 115 height 26
click at [474, 305] on select "Select category... Probill BOL PO" at bounding box center [531, 318] width 115 height 26
click at [645, 321] on input at bounding box center [656, 318] width 115 height 26
type input "16331753"
click button "TRACK SHIPMENT" at bounding box center [594, 359] width 103 height 26
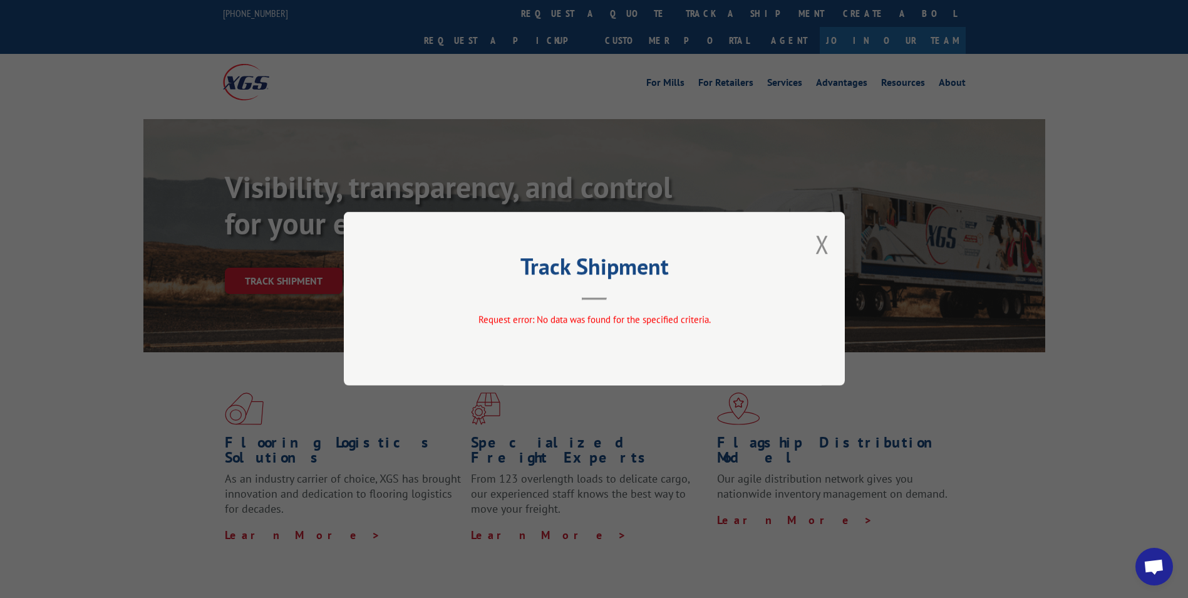
click at [842, 244] on div "Track Shipment Request error: No data was found for the specified criteria." at bounding box center [594, 299] width 501 height 174
click at [826, 248] on button "Close modal" at bounding box center [823, 243] width 14 height 33
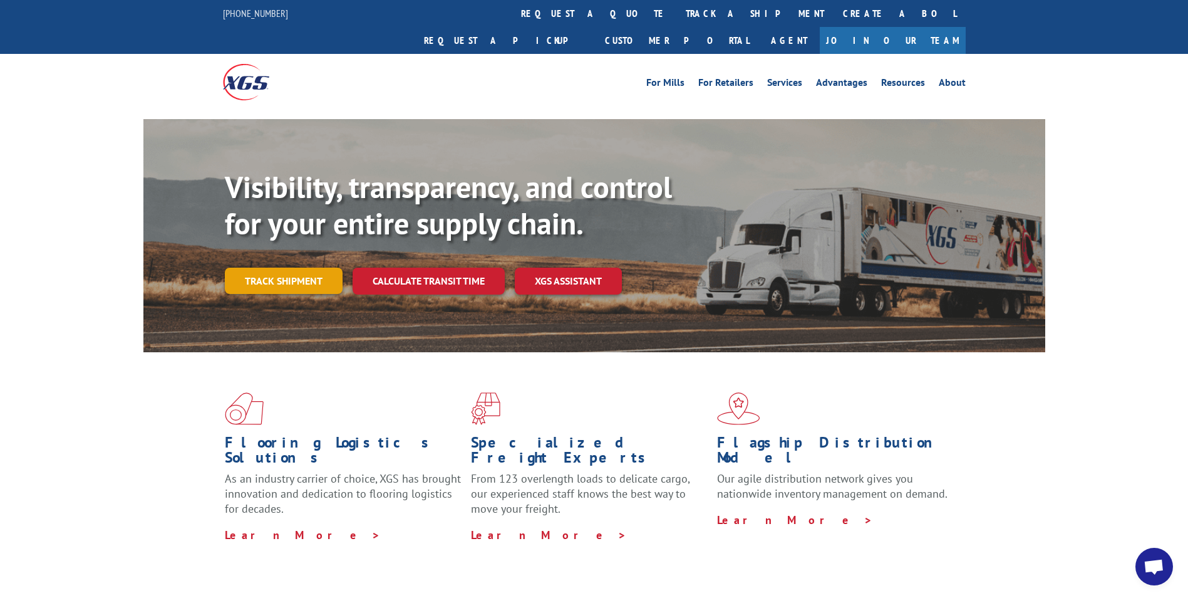
click at [324, 267] on link "Track shipment" at bounding box center [284, 280] width 118 height 26
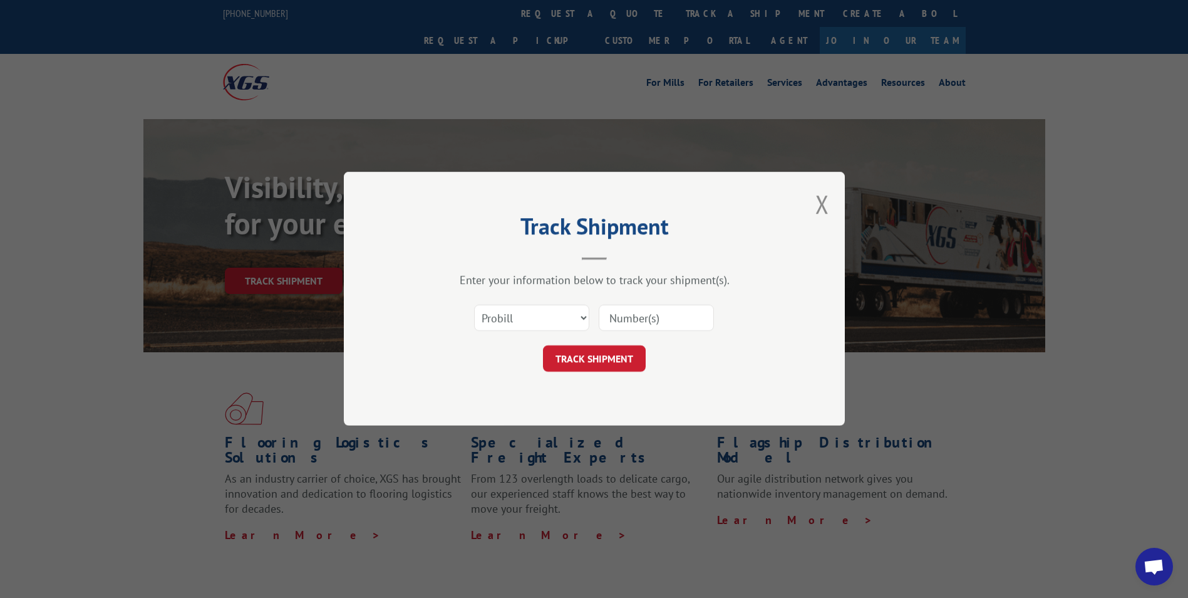
paste input "16331753"
type input "16331753"
click at [603, 361] on button "TRACK SHIPMENT" at bounding box center [594, 359] width 103 height 26
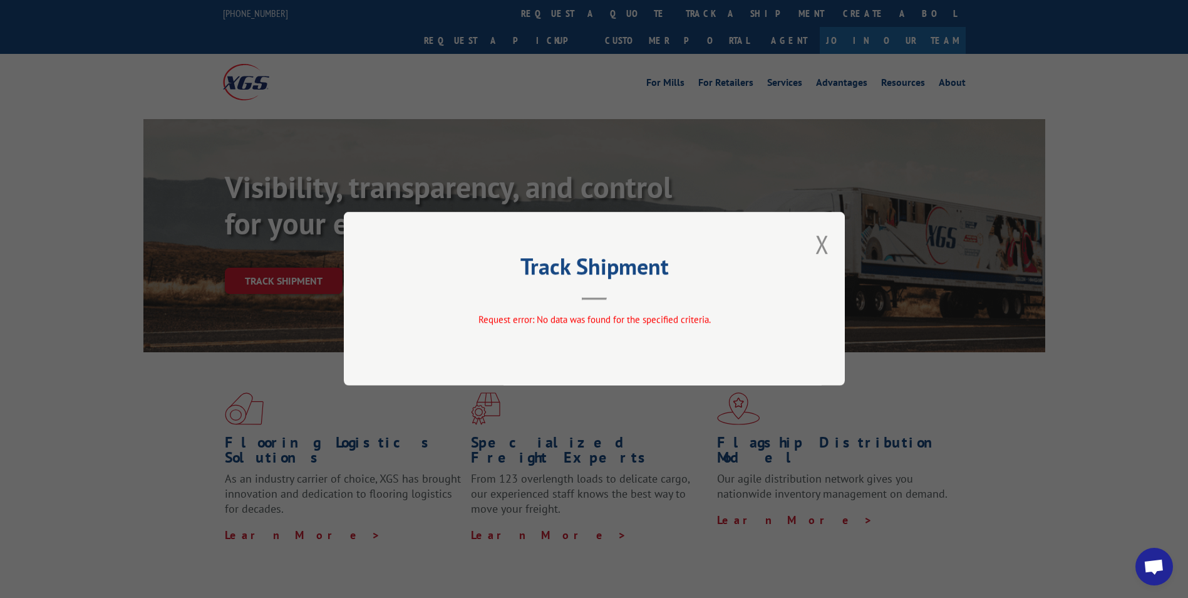
click at [847, 240] on div "Track Shipment Request error: No data was found for the specified criteria." at bounding box center [594, 299] width 1188 height 598
click at [825, 244] on button "Close modal" at bounding box center [823, 243] width 14 height 33
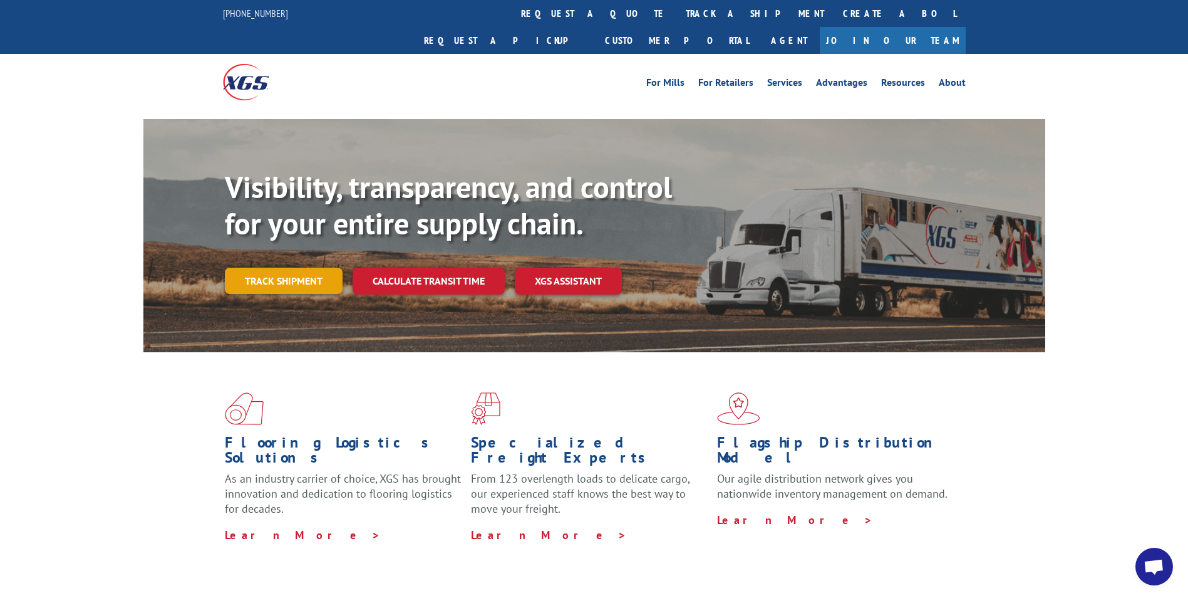
click at [325, 267] on link "Track shipment" at bounding box center [284, 280] width 118 height 26
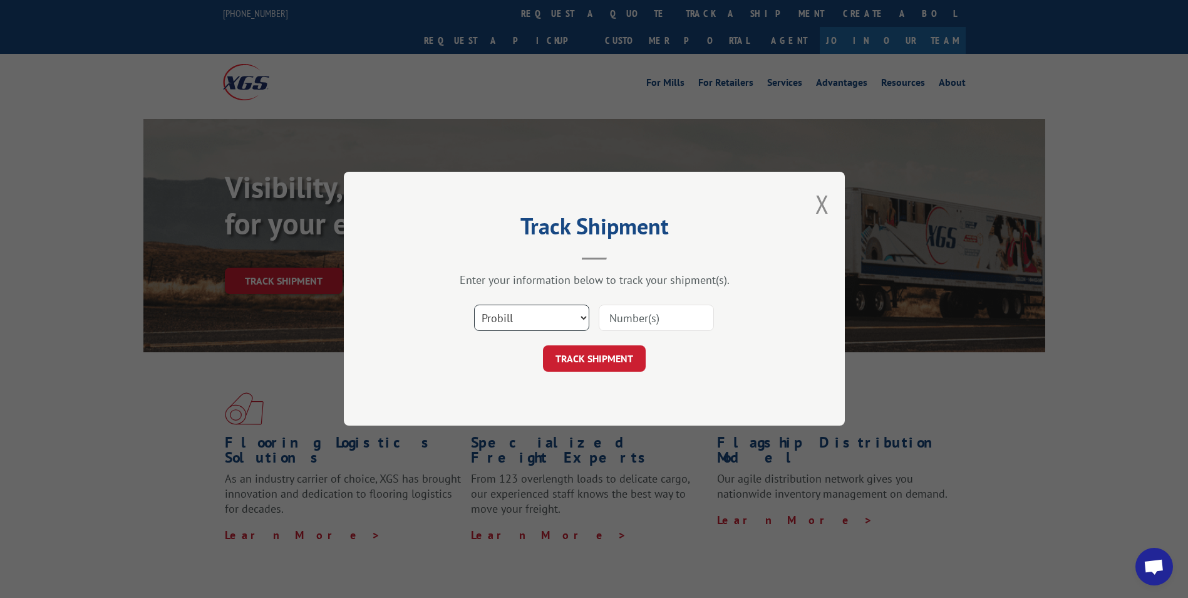
click at [500, 318] on select "Select category... Probill BOL PO" at bounding box center [531, 318] width 115 height 26
select select "bol"
click at [474, 305] on select "Select category... Probill BOL PO" at bounding box center [531, 318] width 115 height 26
click at [628, 320] on input at bounding box center [656, 318] width 115 height 26
paste input "16331753"
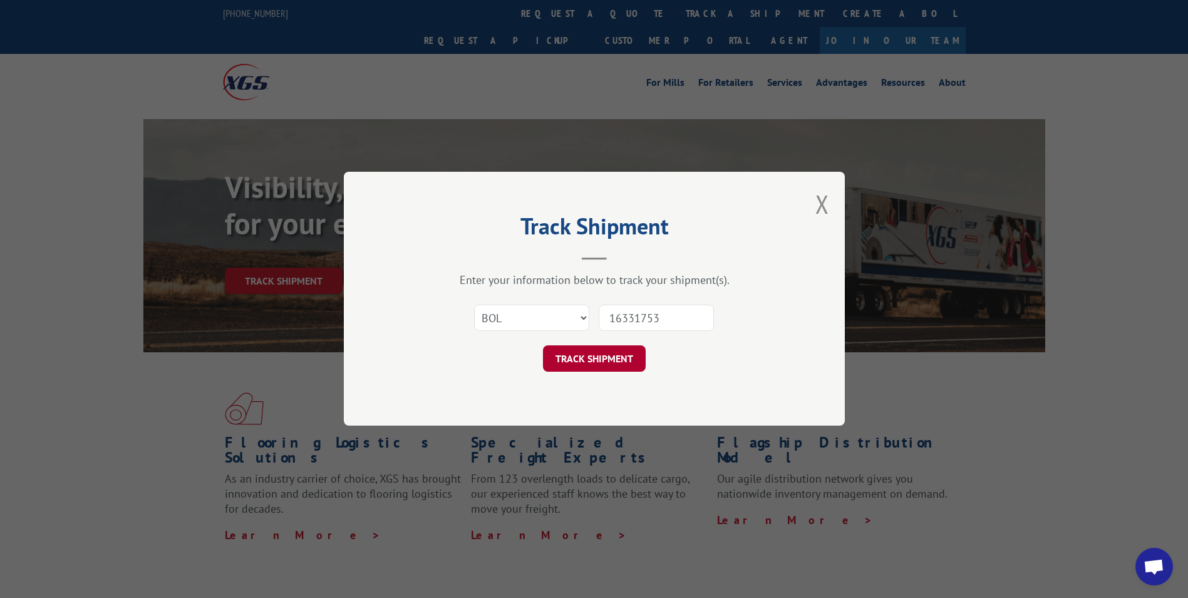
type input "16331753"
click at [607, 356] on button "TRACK SHIPMENT" at bounding box center [594, 359] width 103 height 26
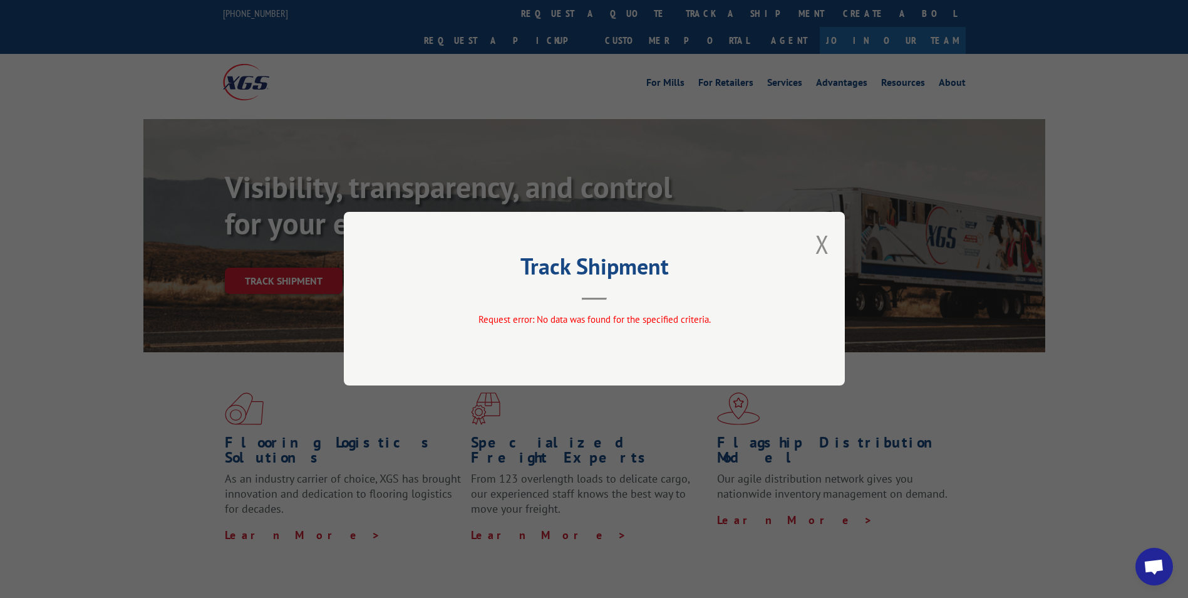
click at [832, 246] on div "Track Shipment Request error: No data was found for the specified criteria." at bounding box center [594, 299] width 501 height 174
click at [819, 242] on button "Close modal" at bounding box center [823, 243] width 14 height 33
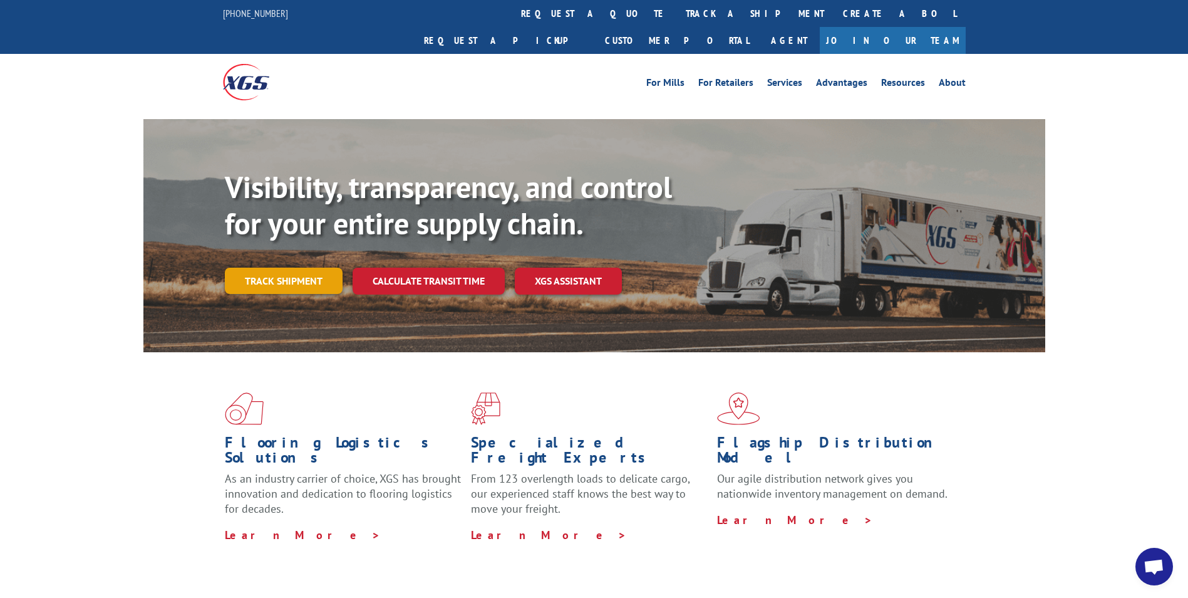
click at [289, 267] on link "Track shipment" at bounding box center [284, 280] width 118 height 26
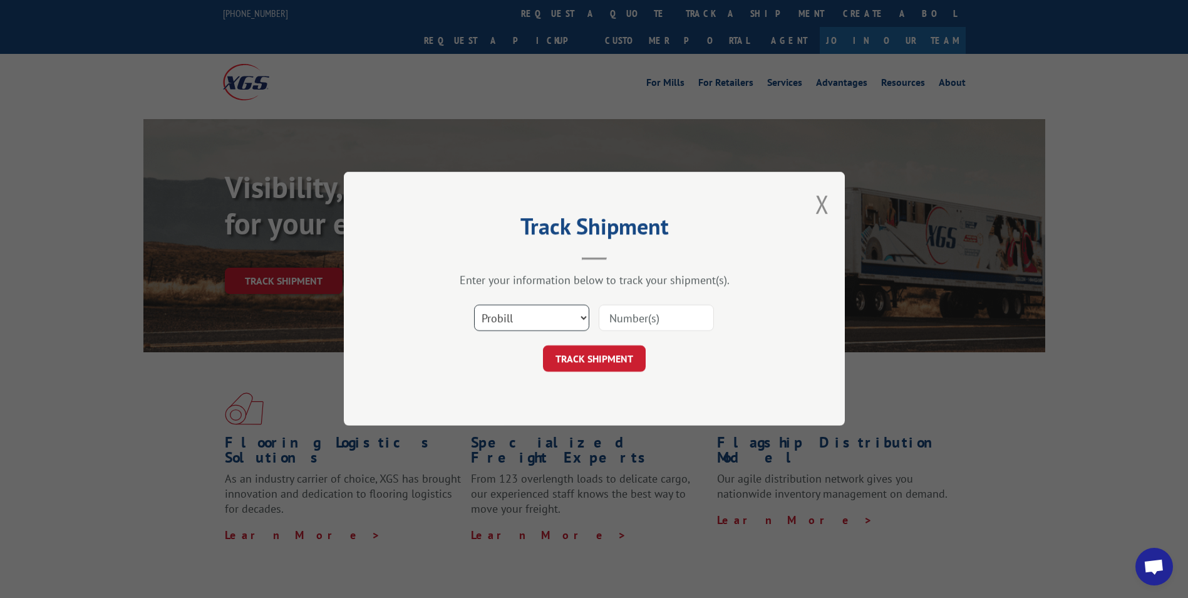
click at [528, 319] on select "Select category... Probill BOL PO" at bounding box center [531, 318] width 115 height 26
select select "po"
click at [474, 305] on select "Select category... Probill BOL PO" at bounding box center [531, 318] width 115 height 26
click at [622, 322] on input at bounding box center [656, 318] width 115 height 26
paste input "16331753"
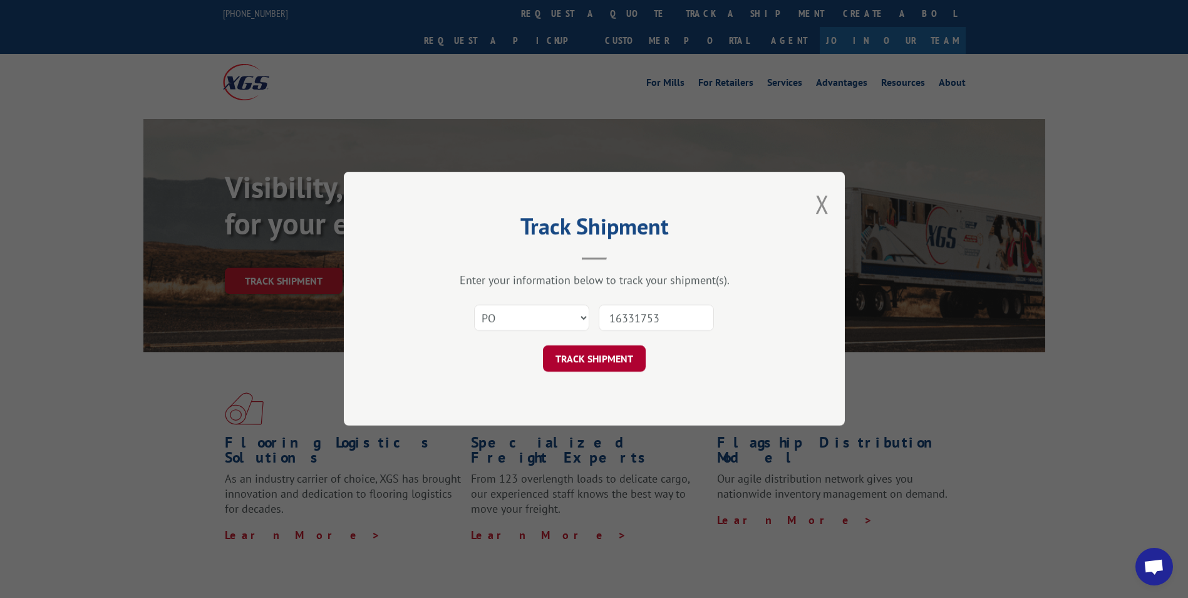
type input "16331753"
click at [606, 357] on button "TRACK SHIPMENT" at bounding box center [594, 359] width 103 height 26
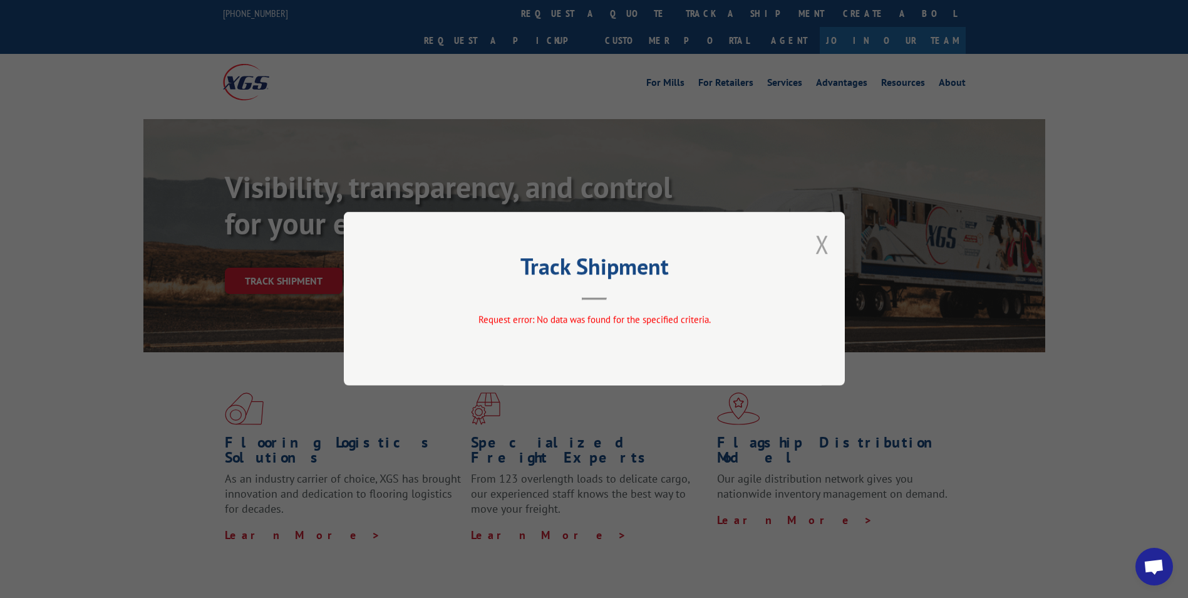
click at [817, 243] on button "Close modal" at bounding box center [823, 243] width 14 height 33
